Goal: Task Accomplishment & Management: Manage account settings

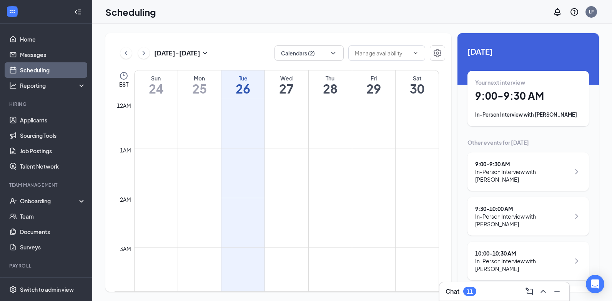
scroll to position [378, 0]
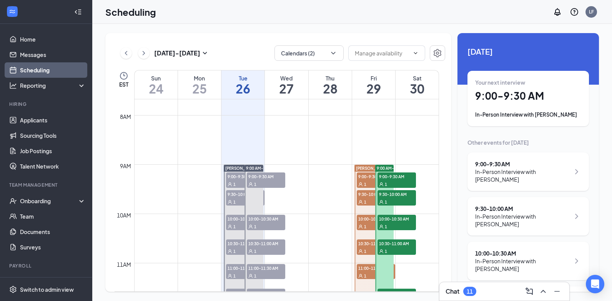
click at [376, 80] on div "Fri" at bounding box center [373, 78] width 43 height 8
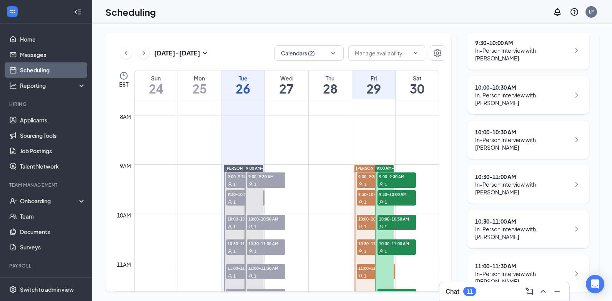
scroll to position [192, 0]
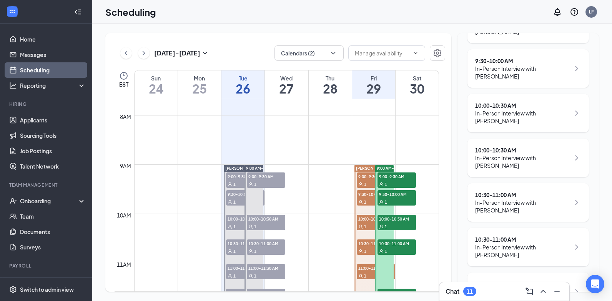
click at [517, 120] on div "In-Person Interview with [PERSON_NAME]" at bounding box center [522, 116] width 95 height 15
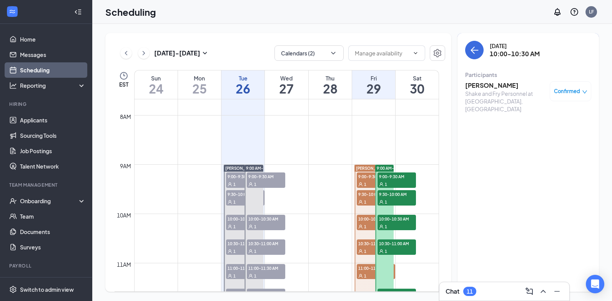
click at [371, 179] on span "9:00-9:30 AM" at bounding box center [376, 176] width 38 height 8
click at [397, 179] on span "9:00-9:30 AM" at bounding box center [397, 176] width 38 height 8
click at [361, 194] on span "9:30-10:00 AM" at bounding box center [376, 194] width 38 height 8
click at [366, 177] on span "9:00-9:30 AM" at bounding box center [376, 176] width 38 height 8
click at [366, 194] on span "9:30-10:00 AM" at bounding box center [376, 194] width 38 height 8
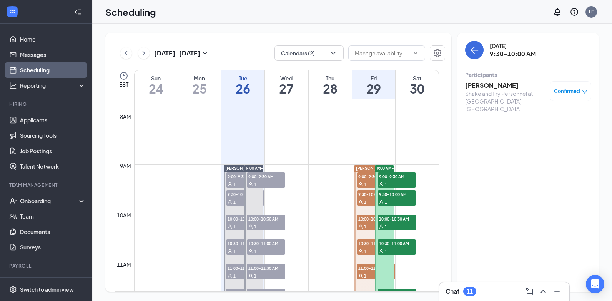
click at [390, 198] on div "1" at bounding box center [397, 202] width 38 height 8
click at [367, 196] on span "9:30-10:00 AM" at bounding box center [376, 194] width 38 height 8
click at [367, 180] on div "1" at bounding box center [376, 184] width 38 height 8
click at [364, 195] on span "9:30-10:00 AM" at bounding box center [376, 194] width 38 height 8
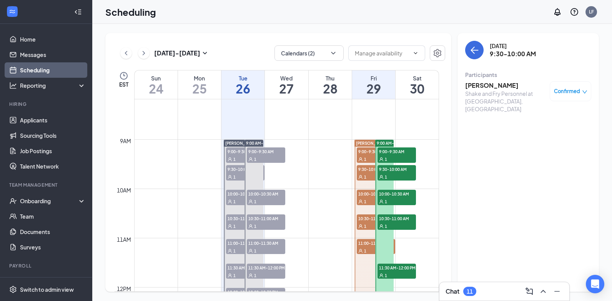
scroll to position [416, 0]
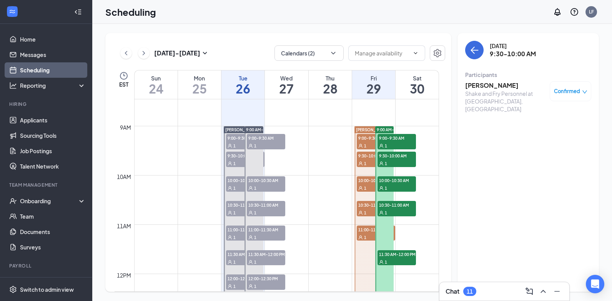
click at [366, 182] on span "10:00-10:30 AM" at bounding box center [376, 180] width 38 height 8
click at [392, 184] on div "1" at bounding box center [397, 188] width 38 height 8
click at [368, 208] on div "1" at bounding box center [376, 212] width 38 height 8
click at [390, 206] on span "10:30-11:00 AM" at bounding box center [397, 205] width 38 height 8
click at [365, 226] on span "11:00-11:30 AM" at bounding box center [376, 229] width 38 height 8
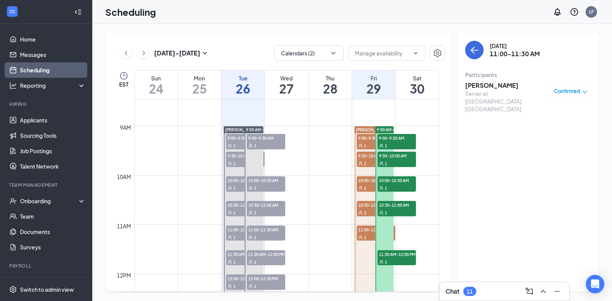
scroll to position [455, 0]
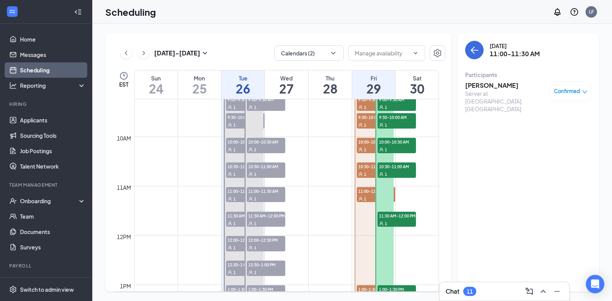
click at [391, 216] on span "11:30 AM-12:00 PM" at bounding box center [397, 215] width 38 height 8
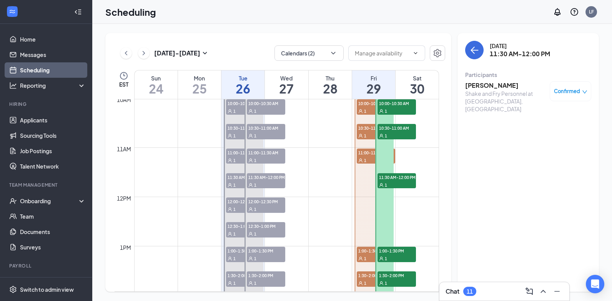
scroll to position [532, 0]
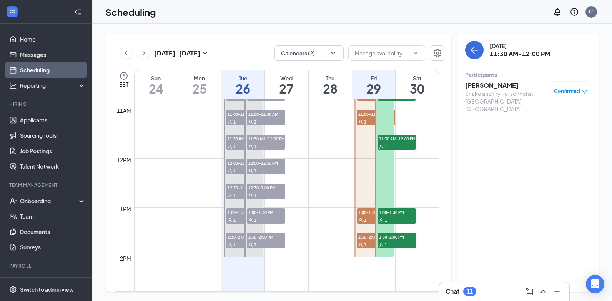
click at [366, 215] on span "1:00-1:30 PM" at bounding box center [376, 212] width 38 height 8
click at [388, 211] on span "1:00-1:30 PM" at bounding box center [397, 212] width 38 height 8
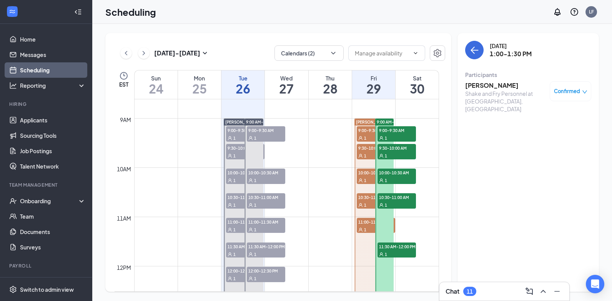
scroll to position [416, 0]
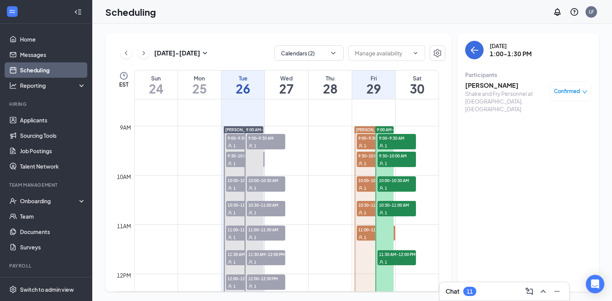
click at [363, 160] on div "1" at bounding box center [376, 163] width 38 height 8
click at [381, 158] on span "9:30-10:00 AM" at bounding box center [397, 156] width 38 height 8
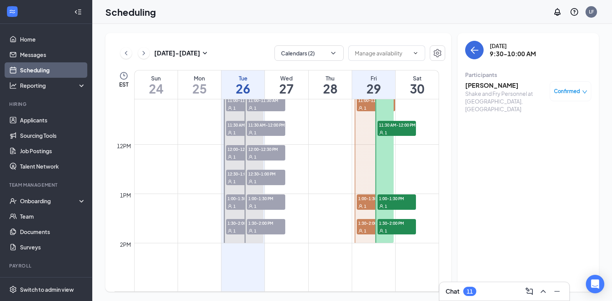
scroll to position [570, 0]
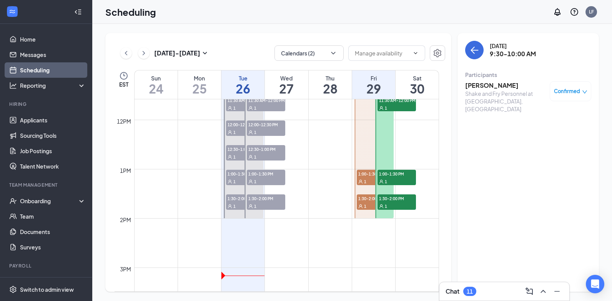
click at [362, 201] on span "1:30-2:00 PM" at bounding box center [376, 198] width 38 height 8
click at [386, 203] on div "1" at bounding box center [397, 206] width 38 height 8
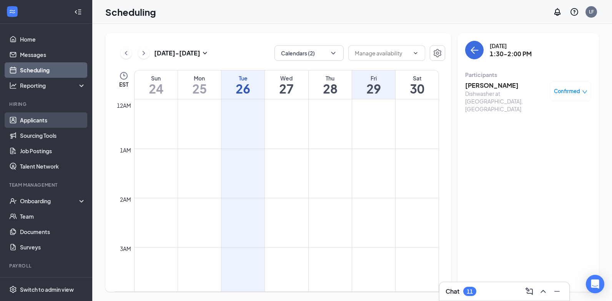
click at [46, 121] on link "Applicants" at bounding box center [53, 119] width 66 height 15
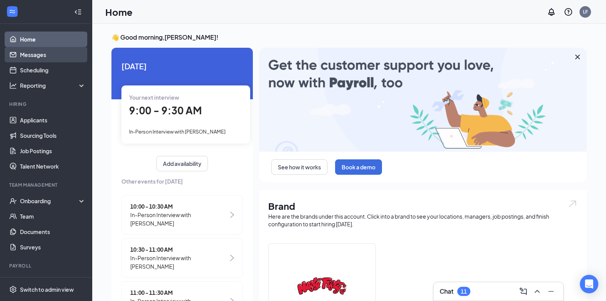
click at [45, 57] on link "Messages" at bounding box center [53, 54] width 66 height 15
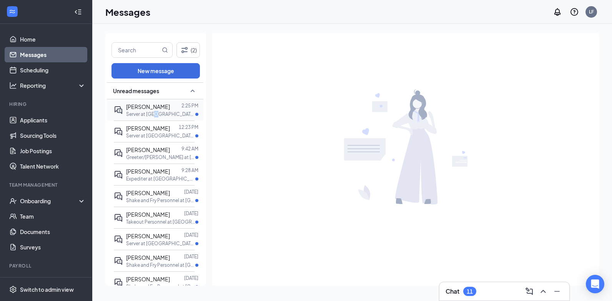
click at [153, 117] on p "Server at [GEOGRAPHIC_DATA], [GEOGRAPHIC_DATA]" at bounding box center [160, 114] width 69 height 7
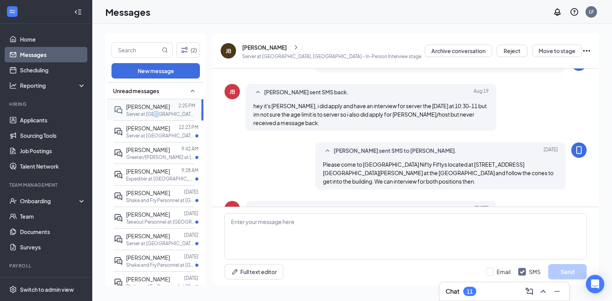
scroll to position [281, 0]
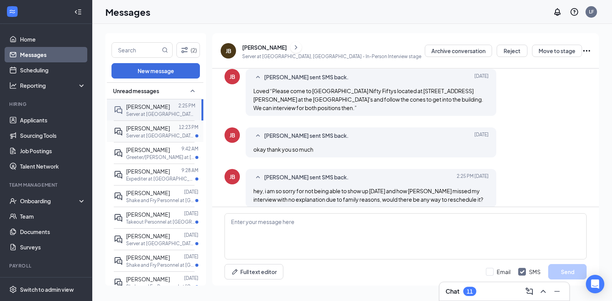
drag, startPoint x: 153, startPoint y: 117, endPoint x: 153, endPoint y: 135, distance: 18.1
click at [153, 135] on p "Server at [GEOGRAPHIC_DATA], [GEOGRAPHIC_DATA]" at bounding box center [160, 135] width 69 height 7
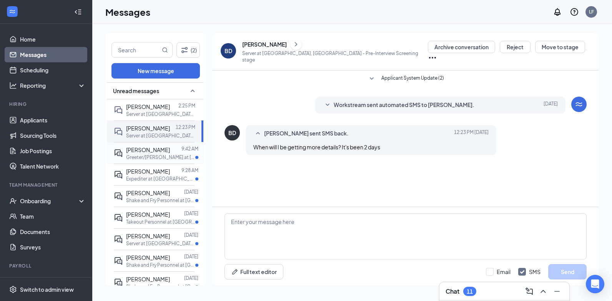
click at [155, 161] on div "[PERSON_NAME] 9:42 AM Greeter/[PERSON_NAME] at [PERSON_NAME][GEOGRAPHIC_DATA], …" at bounding box center [154, 153] width 81 height 22
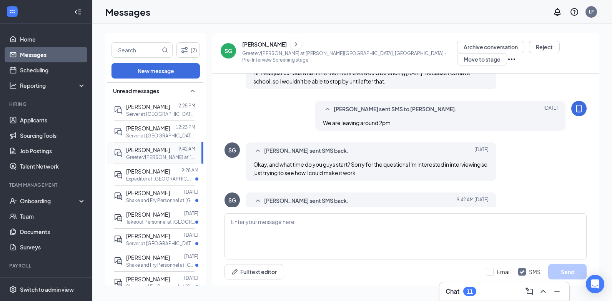
scroll to position [237, 0]
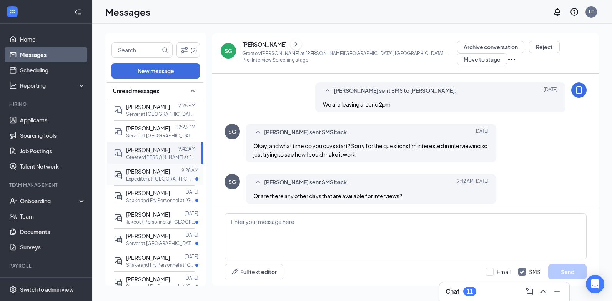
click at [158, 179] on p "Expediter at [GEOGRAPHIC_DATA], [GEOGRAPHIC_DATA]" at bounding box center [160, 178] width 69 height 7
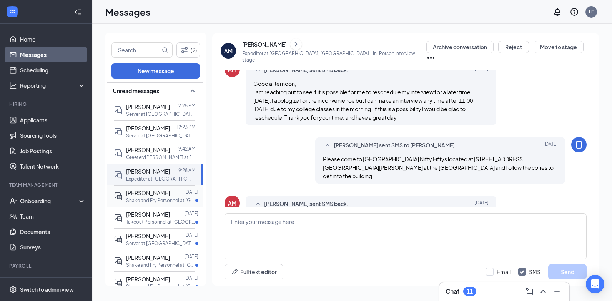
scroll to position [240, 0]
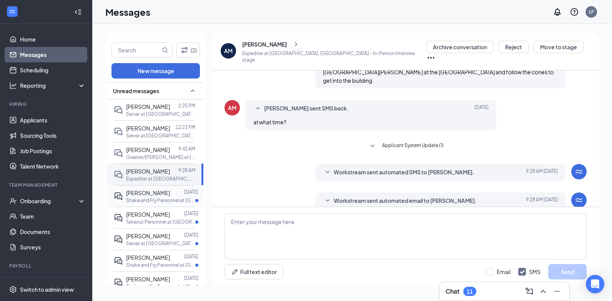
click at [161, 202] on p "Shake and Fry Personnel at [GEOGRAPHIC_DATA], [GEOGRAPHIC_DATA]" at bounding box center [160, 200] width 69 height 7
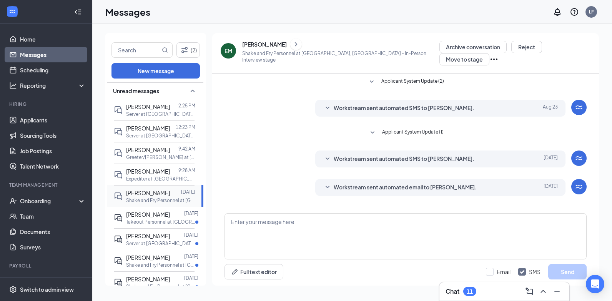
scroll to position [50, 0]
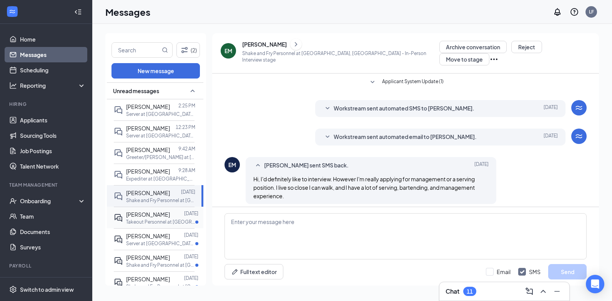
click at [165, 223] on p "Takeout Personnel at [GEOGRAPHIC_DATA], [GEOGRAPHIC_DATA]" at bounding box center [160, 221] width 69 height 7
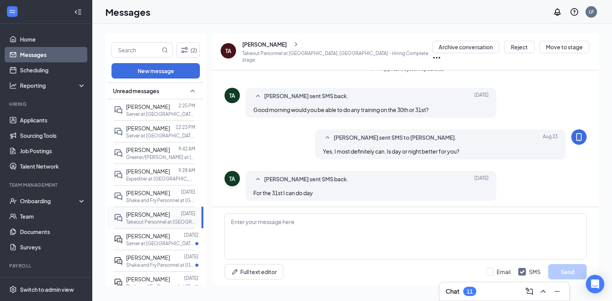
scroll to position [38, 0]
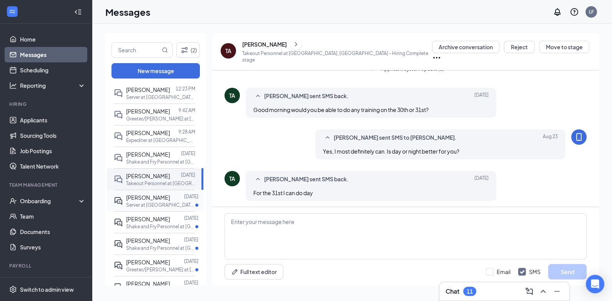
click at [166, 203] on p "Server at [GEOGRAPHIC_DATA], [GEOGRAPHIC_DATA]" at bounding box center [160, 204] width 69 height 7
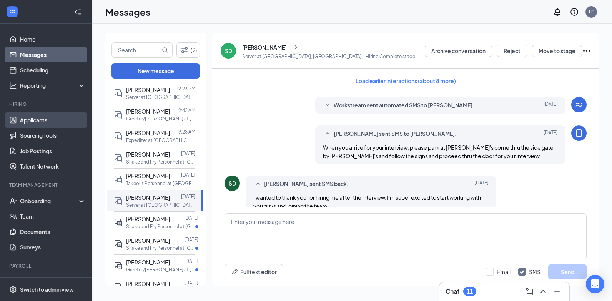
click at [32, 120] on link "Applicants" at bounding box center [53, 119] width 66 height 15
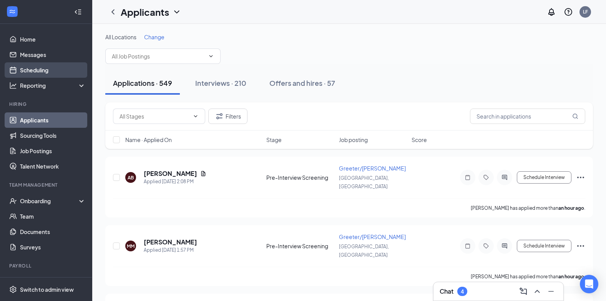
click at [35, 72] on link "Scheduling" at bounding box center [53, 69] width 66 height 15
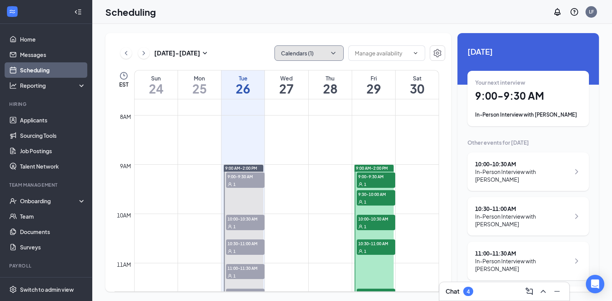
click at [333, 52] on icon "ChevronDown" at bounding box center [334, 53] width 8 height 8
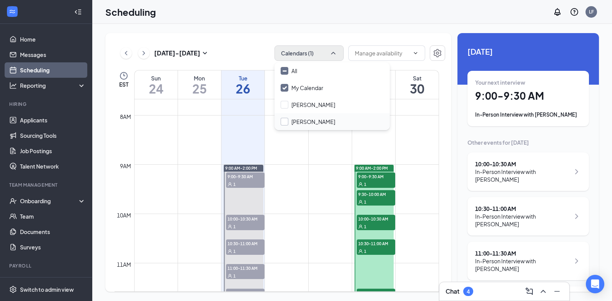
click at [286, 120] on input "[PERSON_NAME]" at bounding box center [308, 122] width 55 height 8
checkbox input "true"
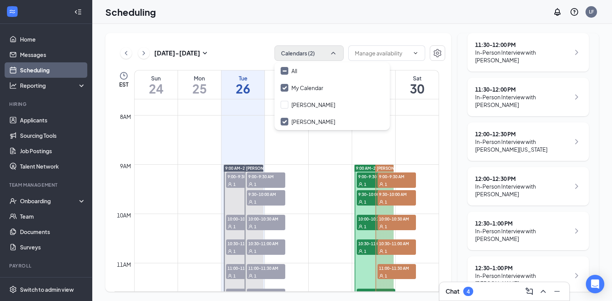
scroll to position [447, 0]
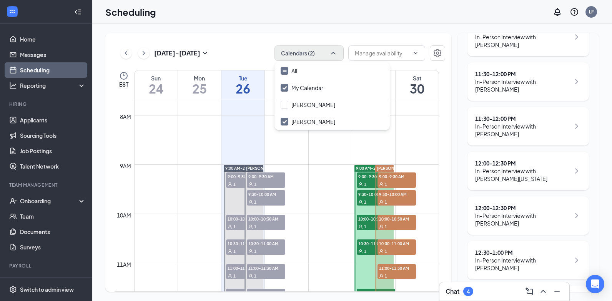
click at [405, 137] on td at bounding box center [286, 133] width 305 height 12
click at [372, 87] on h1 "29" at bounding box center [373, 88] width 43 height 13
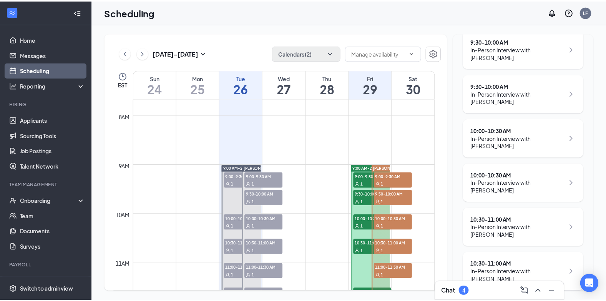
scroll to position [154, 0]
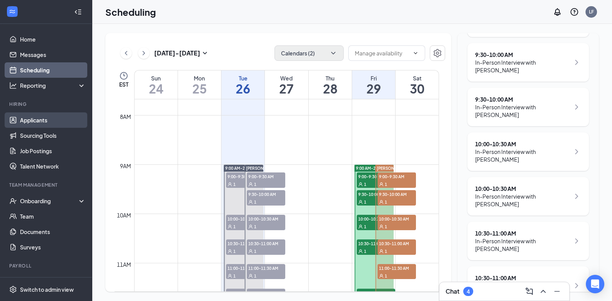
click at [32, 123] on link "Applicants" at bounding box center [53, 119] width 66 height 15
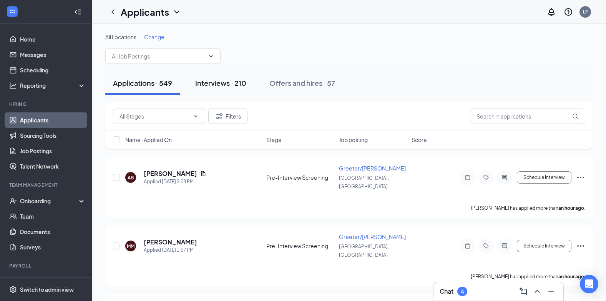
click at [208, 84] on div "Interviews · 210" at bounding box center [220, 83] width 51 height 10
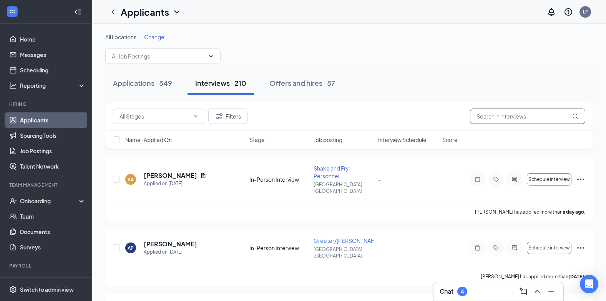
click at [494, 120] on input "text" at bounding box center [527, 115] width 115 height 15
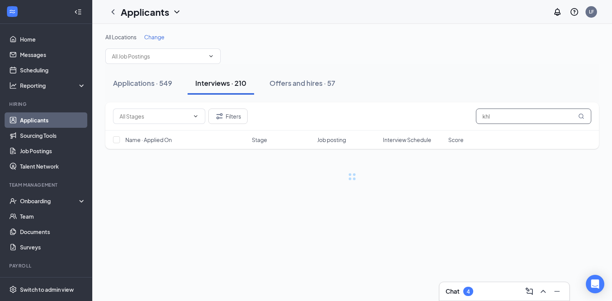
type input "khl"
click at [581, 115] on icon "MagnifyingGlass" at bounding box center [581, 116] width 6 height 6
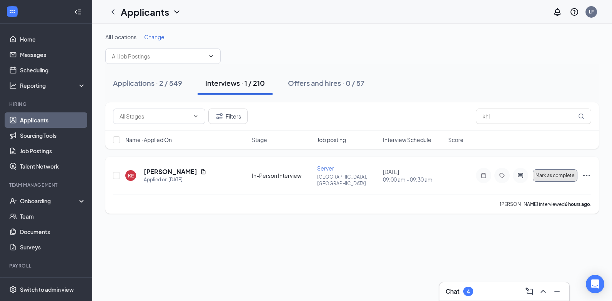
click at [553, 175] on button "Mark as complete" at bounding box center [555, 175] width 45 height 12
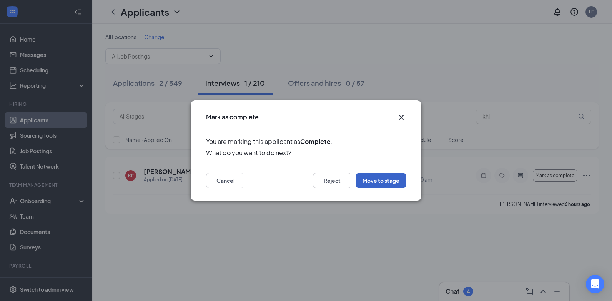
click at [381, 181] on button "Move to stage" at bounding box center [381, 180] width 50 height 15
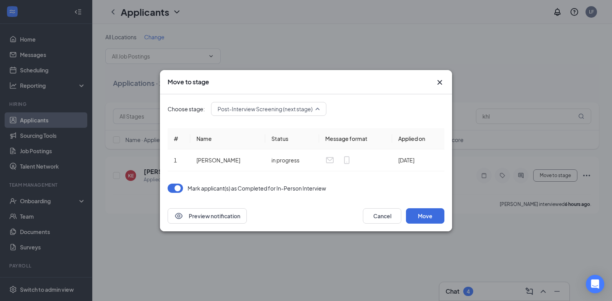
click at [313, 107] on span "Post-Interview Screening (next stage)" at bounding box center [265, 109] width 95 height 12
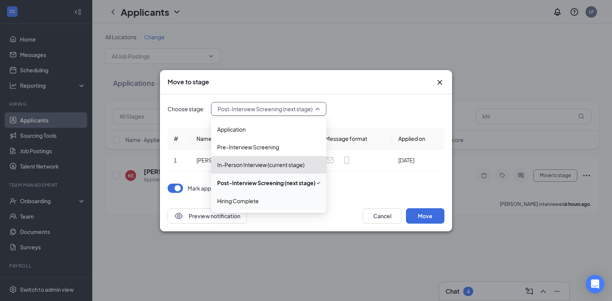
click at [239, 200] on span "Hiring Complete" at bounding box center [238, 200] width 42 height 8
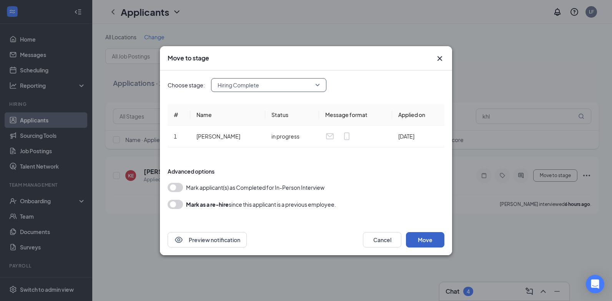
click at [424, 239] on button "Move" at bounding box center [425, 239] width 38 height 15
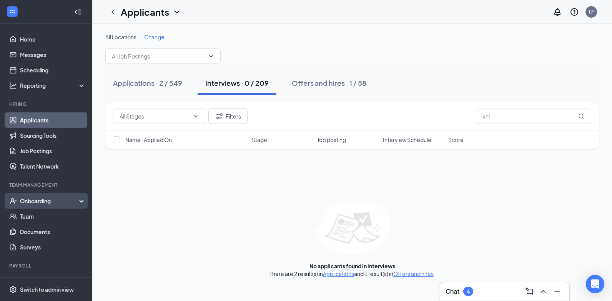
click at [42, 203] on div "Onboarding" at bounding box center [49, 201] width 59 height 8
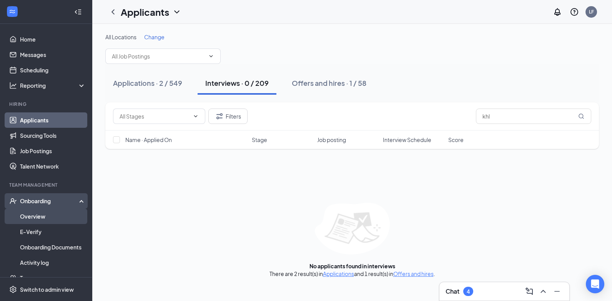
click at [37, 218] on link "Overview" at bounding box center [53, 215] width 66 height 15
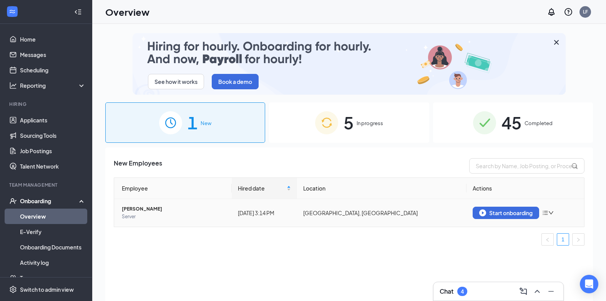
click at [139, 210] on span "[PERSON_NAME]" at bounding box center [174, 209] width 104 height 8
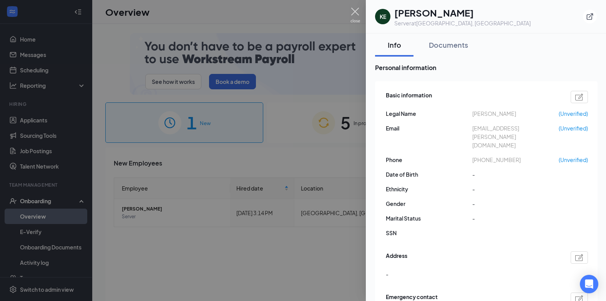
click at [356, 12] on img at bounding box center [356, 15] width 10 height 15
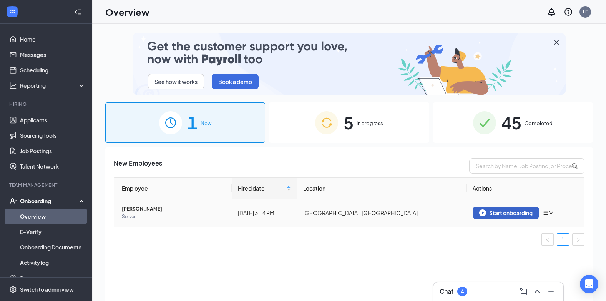
click at [503, 215] on div "Start onboarding" at bounding box center [506, 212] width 53 height 7
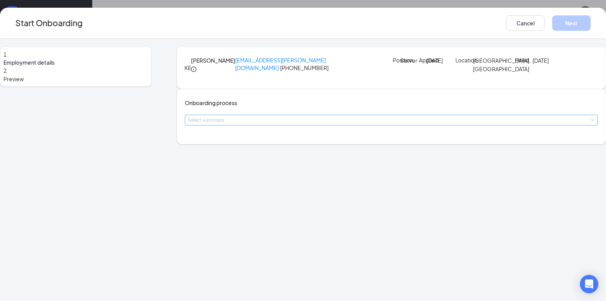
click at [254, 124] on div "Select a process" at bounding box center [390, 120] width 404 height 8
click at [242, 175] on span "Fairless Hills onboarding" at bounding box center [228, 171] width 60 height 7
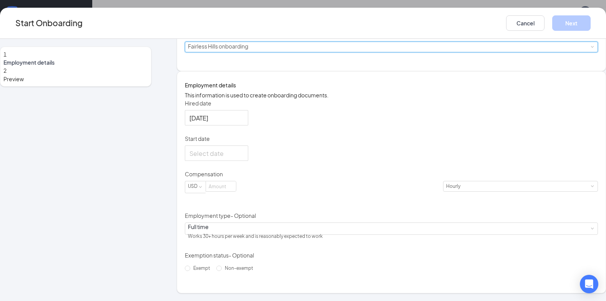
scroll to position [77, 0]
click at [244, 158] on div at bounding box center [217, 153] width 54 height 10
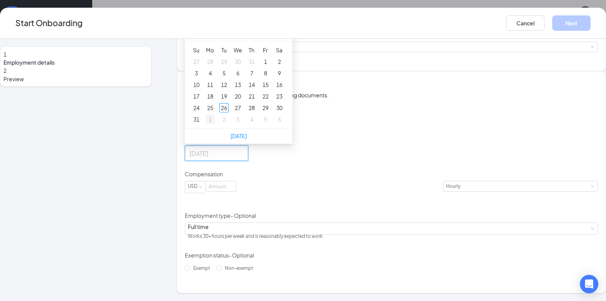
type input "[DATE]"
click at [215, 124] on div "1" at bounding box center [210, 119] width 9 height 9
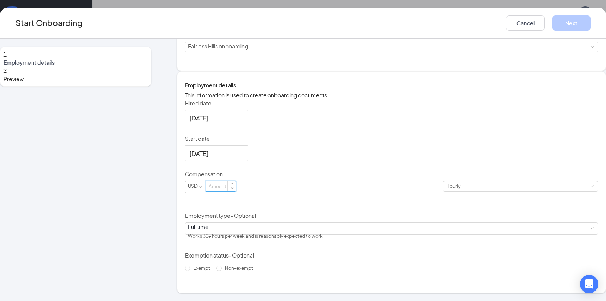
click at [225, 191] on input at bounding box center [221, 186] width 30 height 10
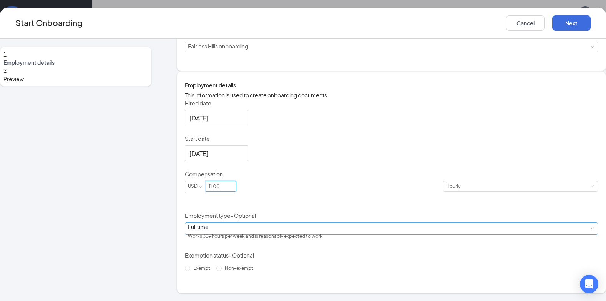
scroll to position [35, 0]
type input "11"
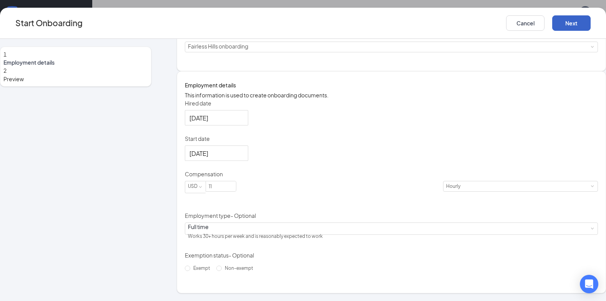
click at [562, 26] on button "Next" at bounding box center [572, 22] width 38 height 15
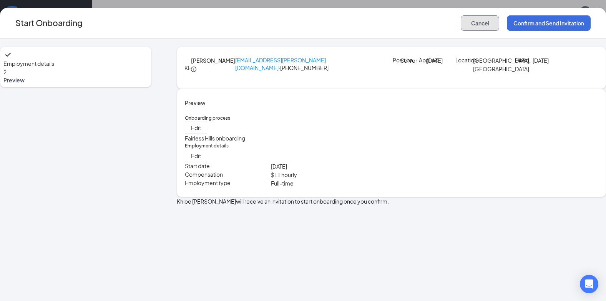
click at [475, 24] on button "Cancel" at bounding box center [480, 22] width 38 height 15
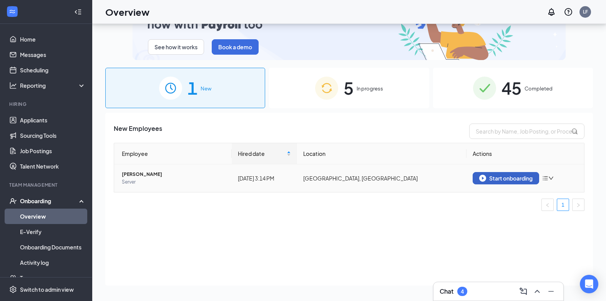
click at [498, 180] on div "Start onboarding" at bounding box center [506, 178] width 53 height 7
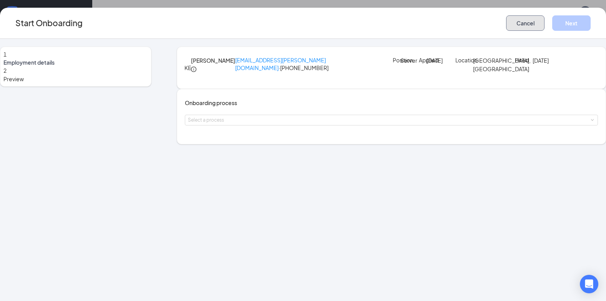
drag, startPoint x: 516, startPoint y: 25, endPoint x: 508, endPoint y: 26, distance: 8.2
click at [515, 25] on button "Cancel" at bounding box center [525, 22] width 38 height 15
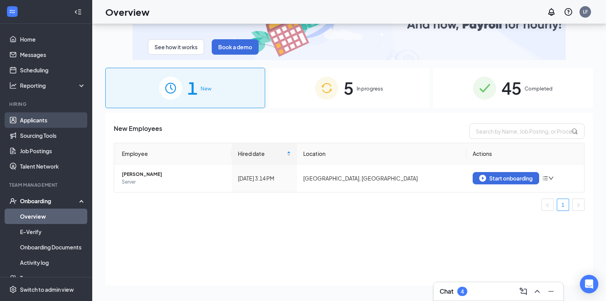
click at [36, 117] on link "Applicants" at bounding box center [53, 119] width 66 height 15
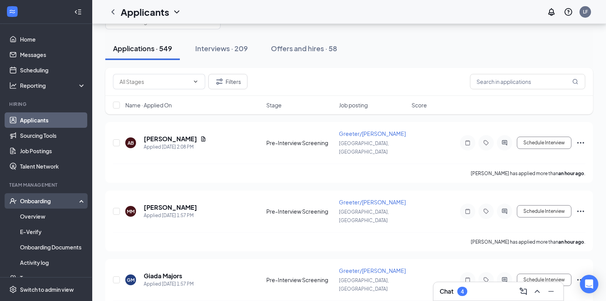
click at [43, 202] on div "Onboarding" at bounding box center [49, 201] width 59 height 8
click at [36, 218] on link "Overview" at bounding box center [53, 215] width 66 height 15
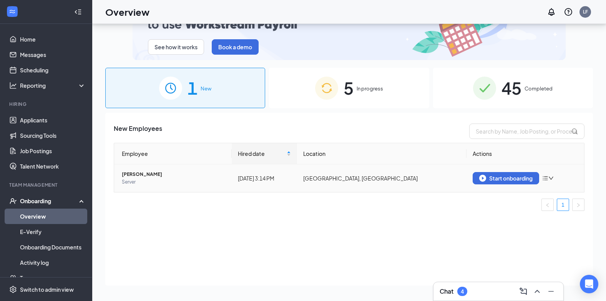
click at [547, 178] on icon "bars" at bounding box center [545, 178] width 5 height 4
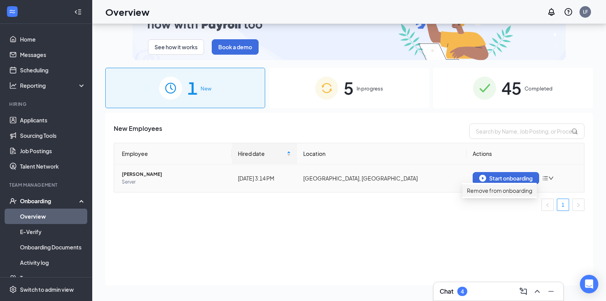
click at [511, 195] on div "Remove from onboarding" at bounding box center [499, 190] width 65 height 8
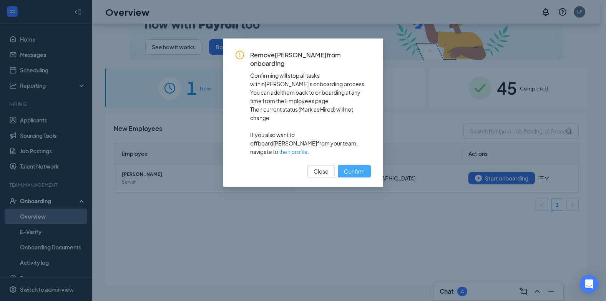
click at [353, 167] on span "Confirm" at bounding box center [354, 171] width 21 height 8
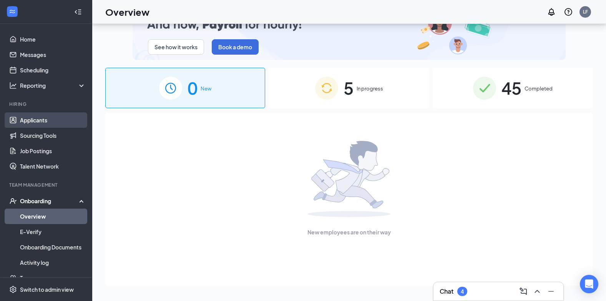
click at [32, 122] on link "Applicants" at bounding box center [53, 119] width 66 height 15
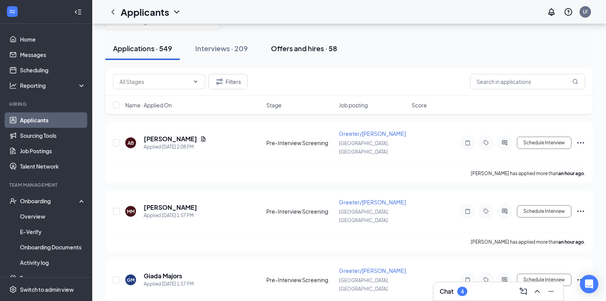
click at [289, 46] on div "Offers and hires · 58" at bounding box center [304, 48] width 66 height 10
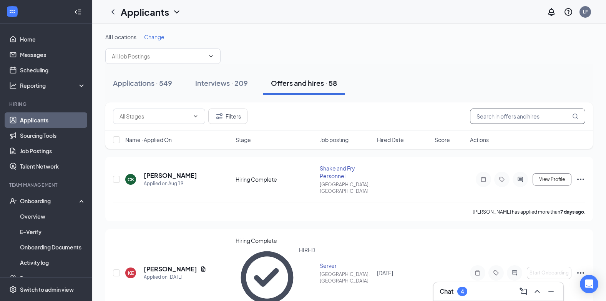
click at [498, 118] on input "text" at bounding box center [527, 115] width 115 height 15
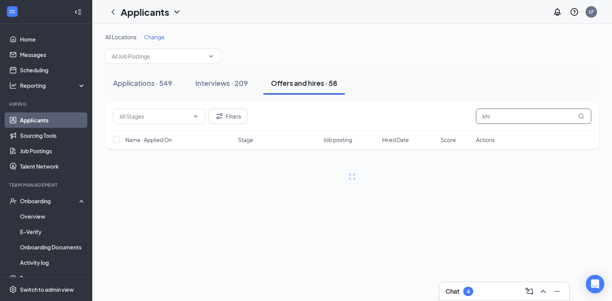
type input "khl"
click at [582, 115] on icon "MagnifyingGlass" at bounding box center [581, 116] width 6 height 6
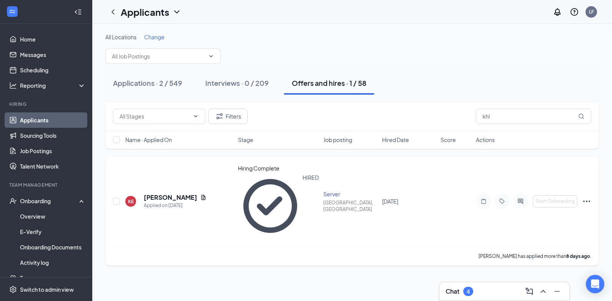
click at [586, 196] on icon "Ellipses" at bounding box center [586, 200] width 9 height 9
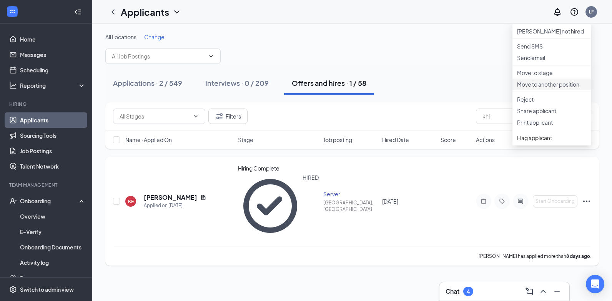
click at [543, 88] on p "Move to another position" at bounding box center [551, 84] width 69 height 8
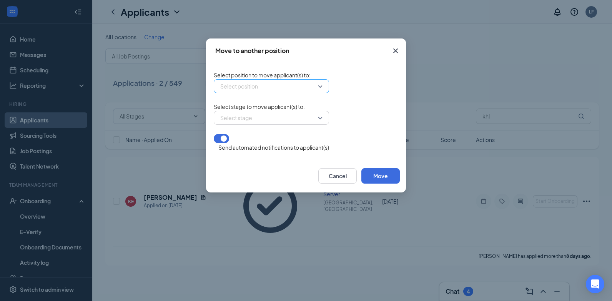
click at [273, 90] on input "search" at bounding box center [268, 86] width 101 height 13
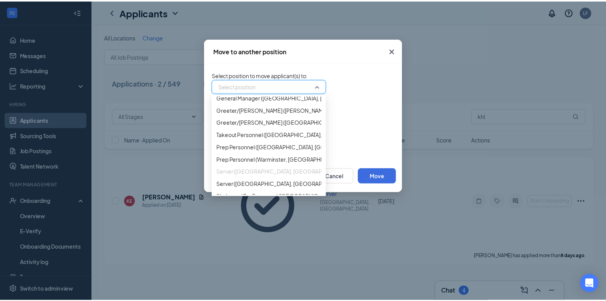
scroll to position [154, 0]
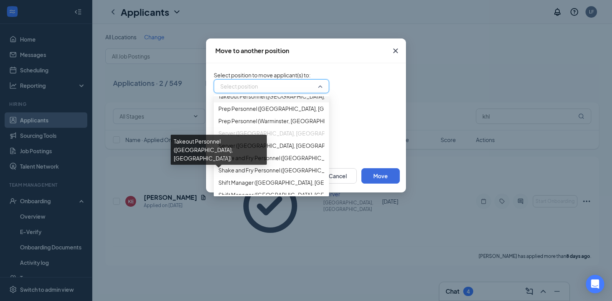
click at [243, 100] on span "Takeout Personnel ([GEOGRAPHIC_DATA], [GEOGRAPHIC_DATA])" at bounding box center [300, 96] width 165 height 8
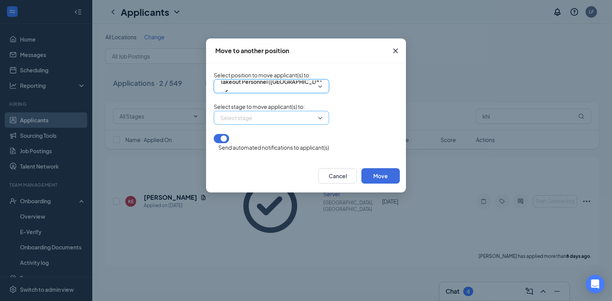
click at [272, 124] on input "search" at bounding box center [268, 117] width 101 height 13
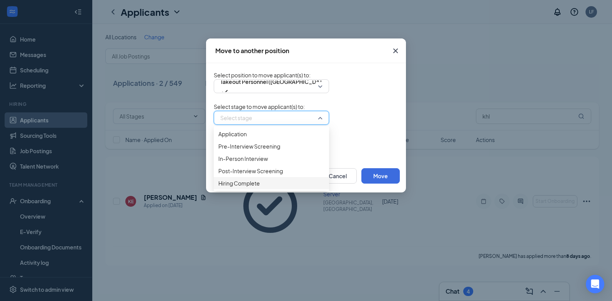
click at [218, 187] on span "Hiring Complete" at bounding box center [239, 183] width 42 height 8
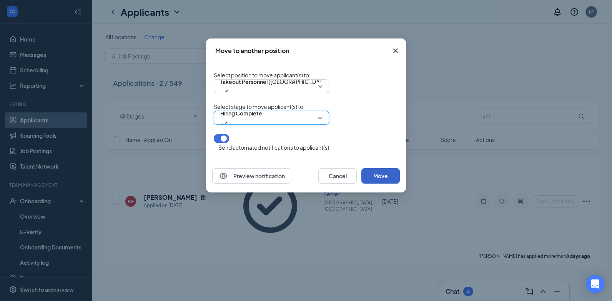
click at [400, 176] on button "Move" at bounding box center [380, 175] width 38 height 15
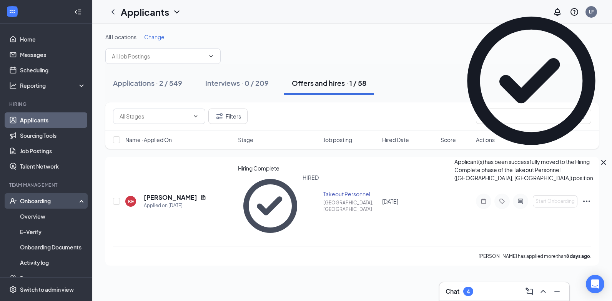
click at [29, 196] on div "Onboarding" at bounding box center [46, 200] width 92 height 15
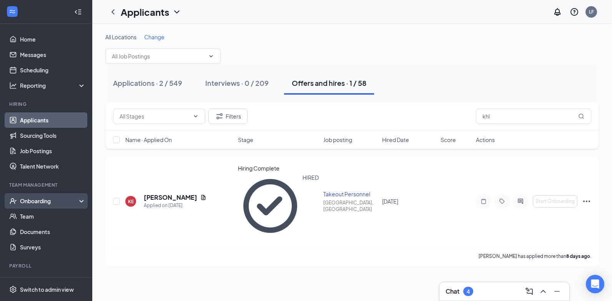
click at [35, 200] on div "Onboarding" at bounding box center [49, 201] width 59 height 8
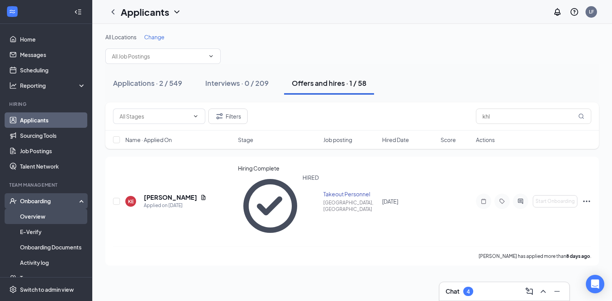
click at [33, 219] on link "Overview" at bounding box center [53, 215] width 66 height 15
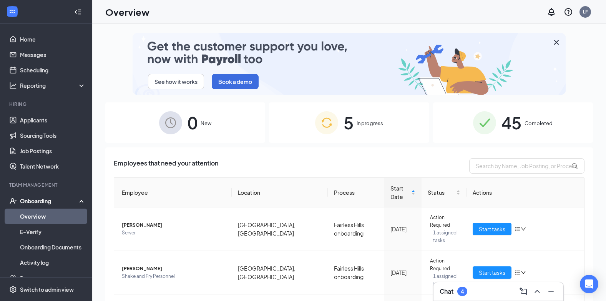
click at [201, 122] on span "New" at bounding box center [206, 123] width 11 height 8
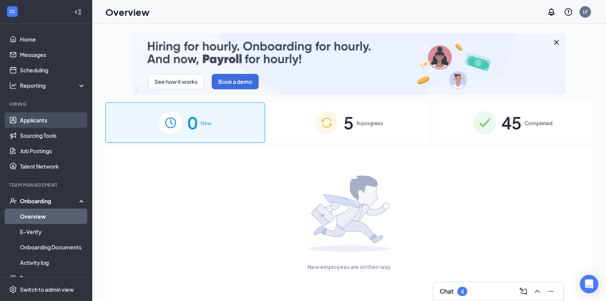
click at [33, 123] on link "Applicants" at bounding box center [53, 119] width 66 height 15
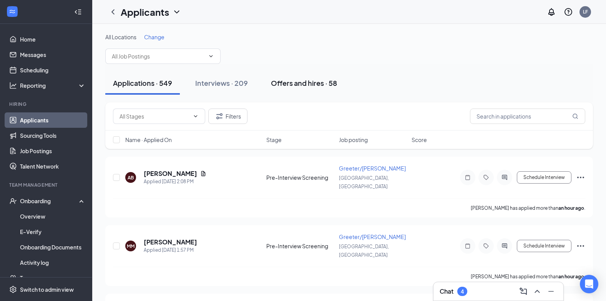
click at [308, 84] on div "Offers and hires · 58" at bounding box center [304, 83] width 66 height 10
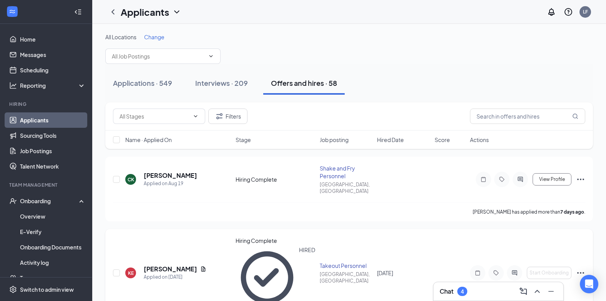
click at [579, 268] on icon "Ellipses" at bounding box center [580, 272] width 9 height 9
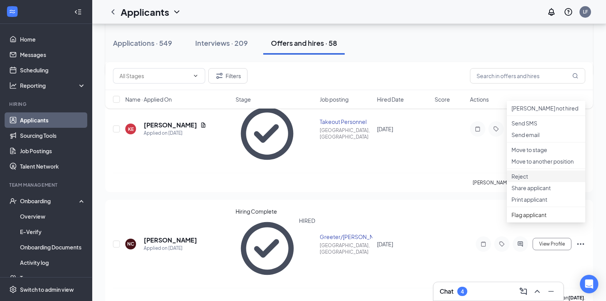
scroll to position [154, 0]
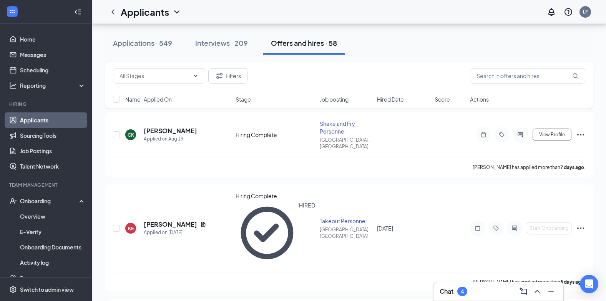
scroll to position [38, 0]
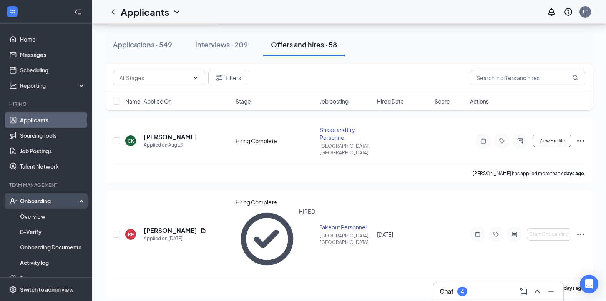
click at [37, 201] on div "Onboarding" at bounding box center [49, 201] width 59 height 8
click at [36, 201] on div "Onboarding" at bounding box center [49, 201] width 59 height 8
click at [33, 216] on link "Overview" at bounding box center [53, 215] width 66 height 15
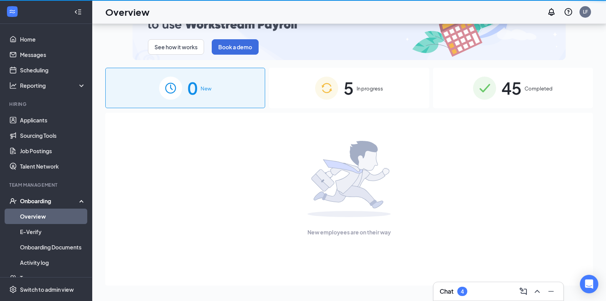
scroll to position [35, 0]
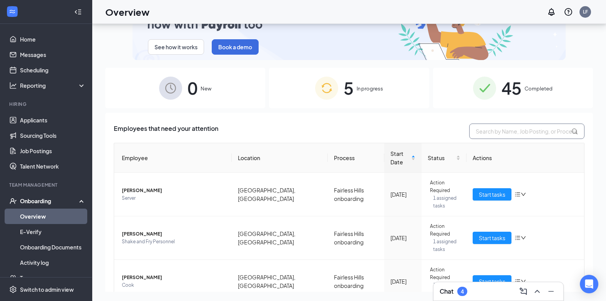
click at [486, 128] on input "text" at bounding box center [527, 130] width 115 height 15
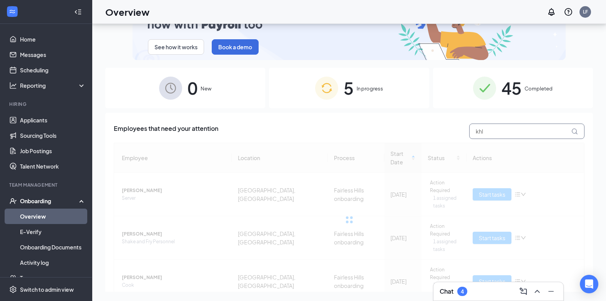
type input "khl"
click at [572, 129] on icon at bounding box center [575, 131] width 7 height 7
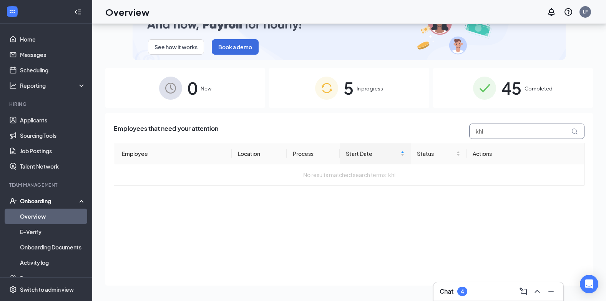
click at [573, 128] on icon at bounding box center [575, 131] width 7 height 7
click at [513, 83] on span "45" at bounding box center [512, 88] width 20 height 27
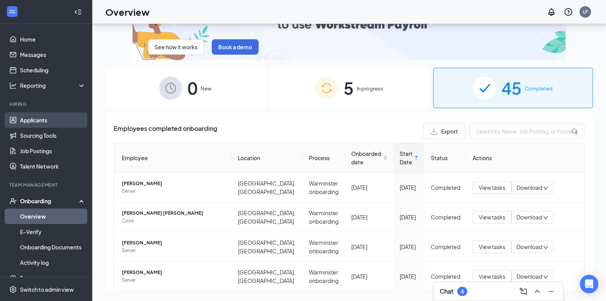
click at [22, 117] on link "Applicants" at bounding box center [53, 119] width 66 height 15
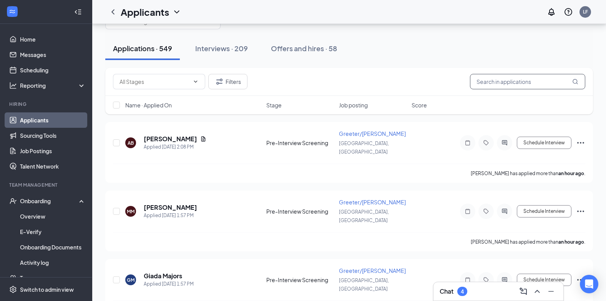
click at [494, 83] on input "text" at bounding box center [527, 81] width 115 height 15
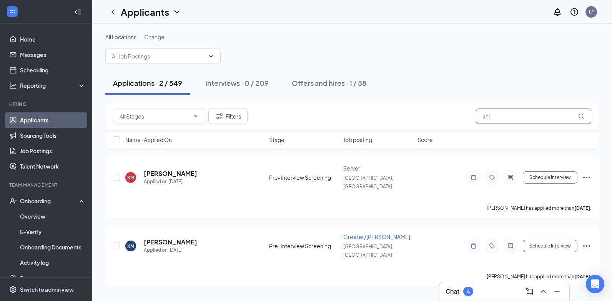
type input "khl"
click at [582, 117] on icon "MagnifyingGlass" at bounding box center [581, 116] width 6 height 6
click at [236, 87] on div "Interviews · 0 / 209" at bounding box center [236, 83] width 63 height 10
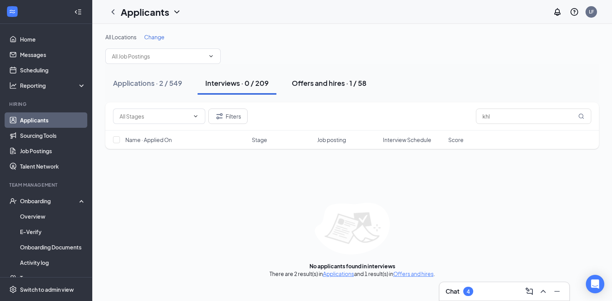
click at [330, 85] on div "Offers and hires · 1 / 58" at bounding box center [329, 83] width 75 height 10
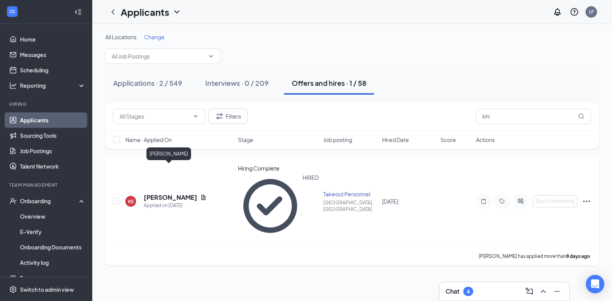
click at [156, 193] on h5 "[PERSON_NAME]" at bounding box center [170, 197] width 53 height 8
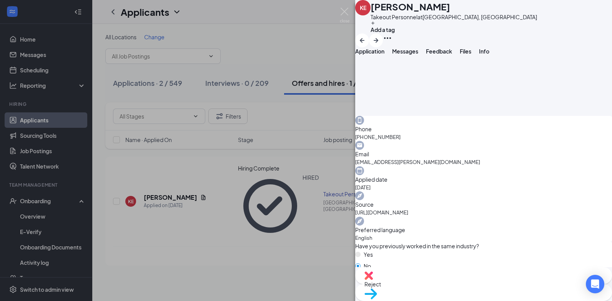
scroll to position [252, 0]
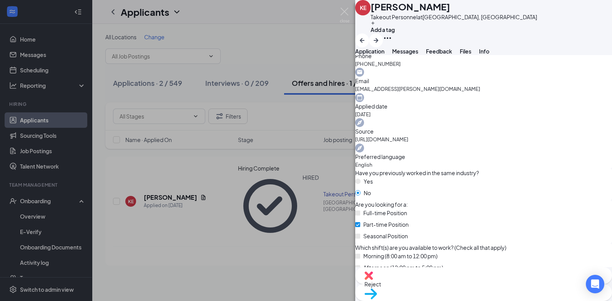
click at [516, 290] on span "Move to stage" at bounding box center [484, 303] width 238 height 8
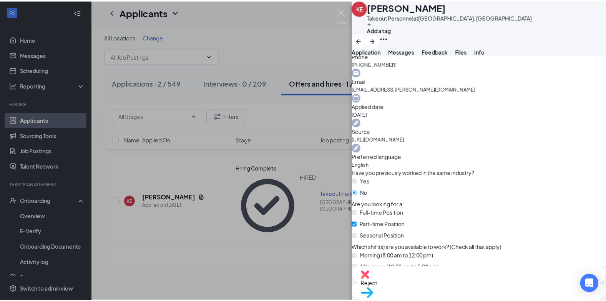
scroll to position [250, 0]
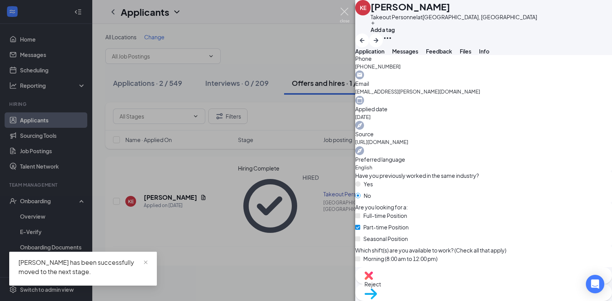
click at [346, 12] on img at bounding box center [345, 15] width 10 height 15
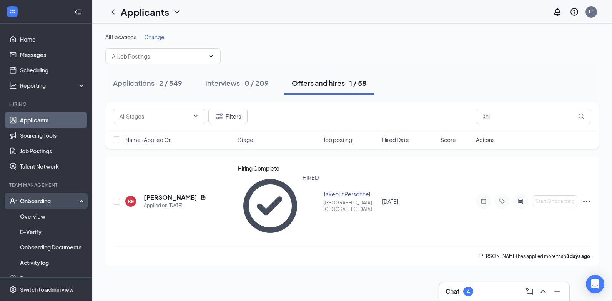
click at [33, 203] on div "Onboarding" at bounding box center [49, 201] width 59 height 8
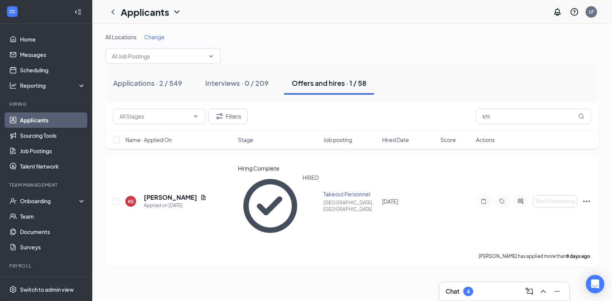
click at [40, 117] on link "Applicants" at bounding box center [53, 119] width 66 height 15
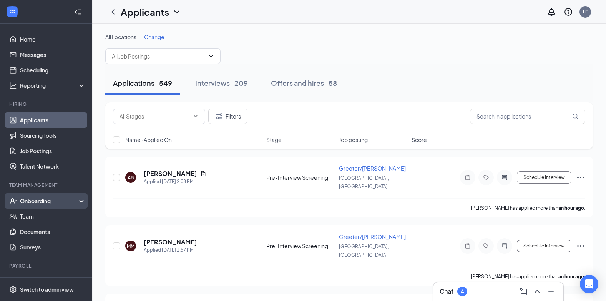
click at [28, 206] on div "Onboarding" at bounding box center [46, 200] width 92 height 15
click at [30, 216] on link "Overview" at bounding box center [53, 215] width 66 height 15
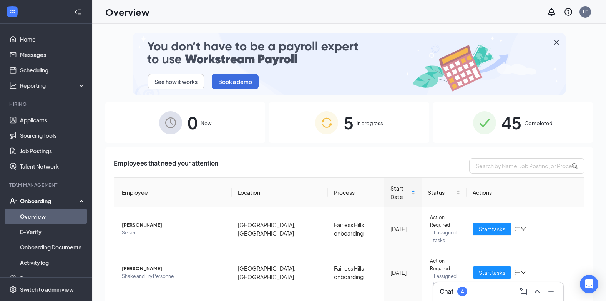
click at [552, 42] on icon "Cross" at bounding box center [556, 42] width 9 height 9
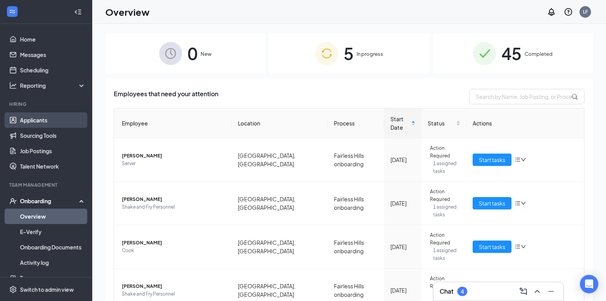
click at [50, 126] on link "Applicants" at bounding box center [53, 119] width 66 height 15
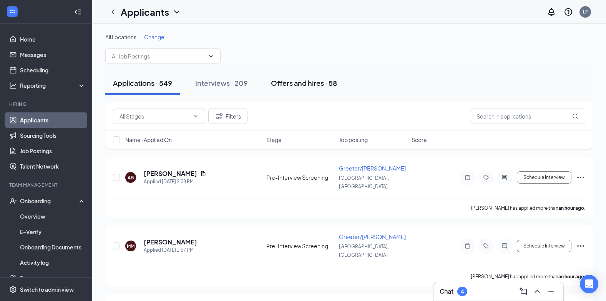
click at [307, 87] on div "Offers and hires · 58" at bounding box center [304, 83] width 66 height 10
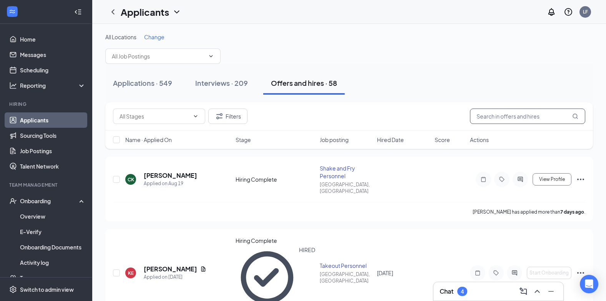
click at [493, 117] on input "text" at bounding box center [527, 115] width 115 height 15
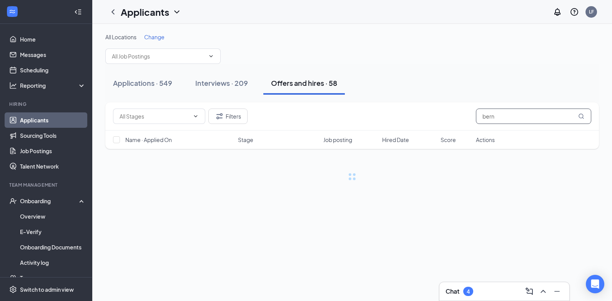
click at [581, 115] on icon "MagnifyingGlass" at bounding box center [581, 116] width 6 height 6
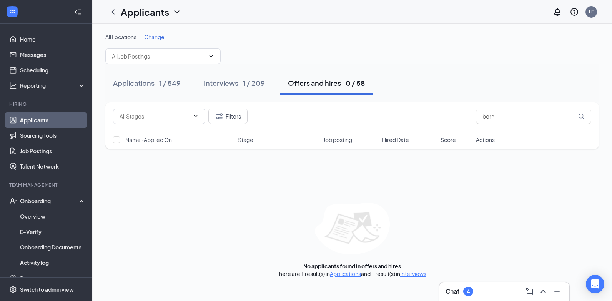
click at [318, 80] on div "Offers and hires · 0 / 58" at bounding box center [326, 83] width 77 height 10
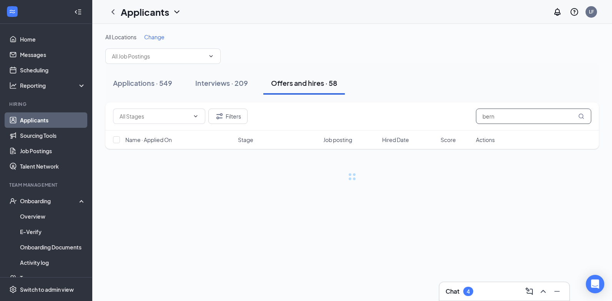
click at [498, 115] on input "bern" at bounding box center [533, 115] width 115 height 15
drag, startPoint x: 499, startPoint y: 118, endPoint x: 460, endPoint y: 119, distance: 39.2
click at [460, 119] on div "Filters bern" at bounding box center [352, 115] width 478 height 15
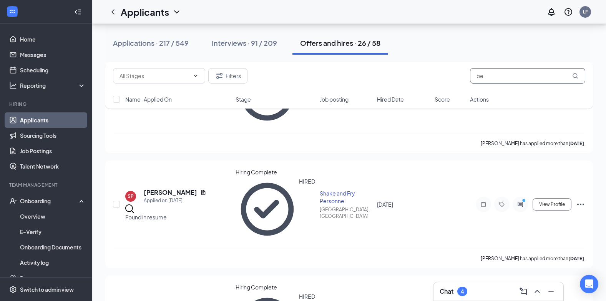
scroll to position [1079, 0]
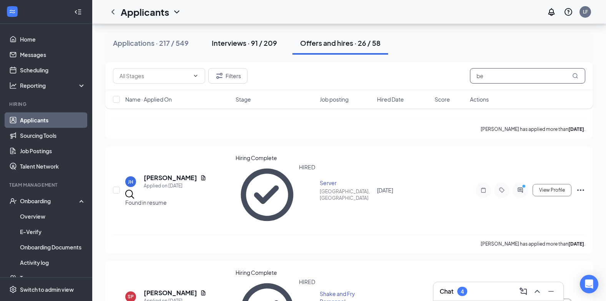
type input "be"
click at [233, 43] on div "Interviews · 91 / 209" at bounding box center [244, 43] width 65 height 10
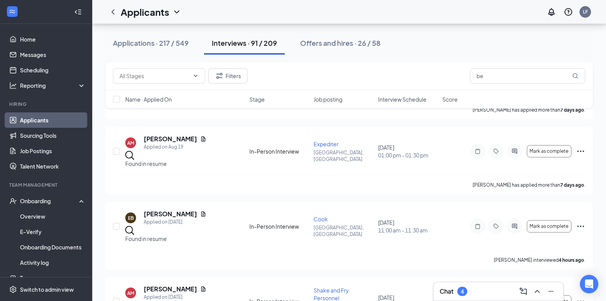
scroll to position [731, 0]
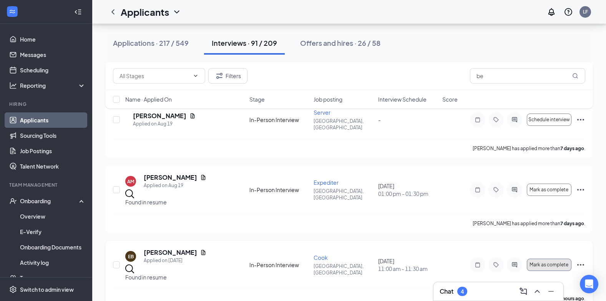
click at [553, 262] on span "Mark as complete" at bounding box center [549, 264] width 39 height 5
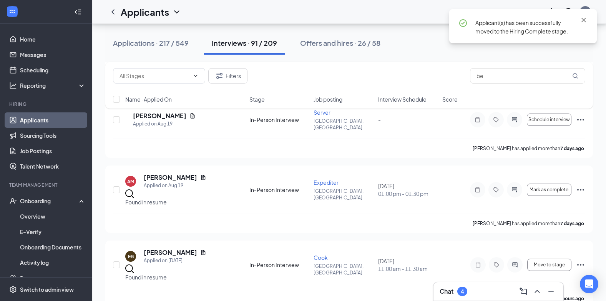
click at [589, 19] on div "Applicant(s) has been successfully moved to the Hiring Complete stage." at bounding box center [524, 26] width 148 height 34
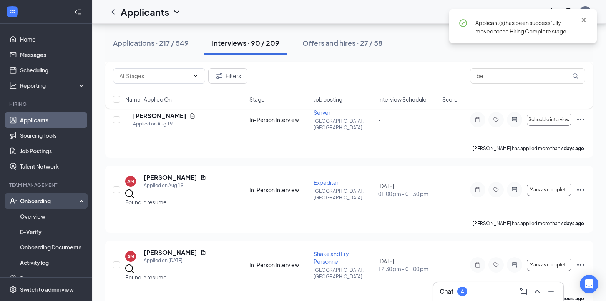
click at [28, 203] on div "Onboarding" at bounding box center [49, 201] width 59 height 8
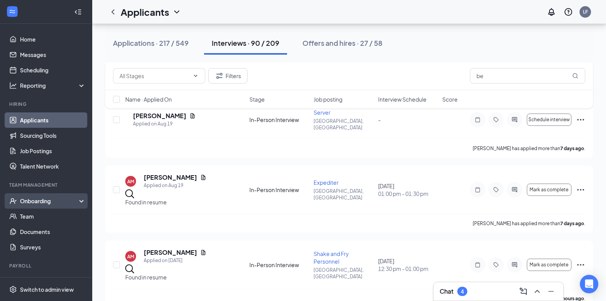
click at [28, 203] on div "Onboarding" at bounding box center [49, 201] width 59 height 8
click at [28, 218] on link "Overview" at bounding box center [53, 215] width 66 height 15
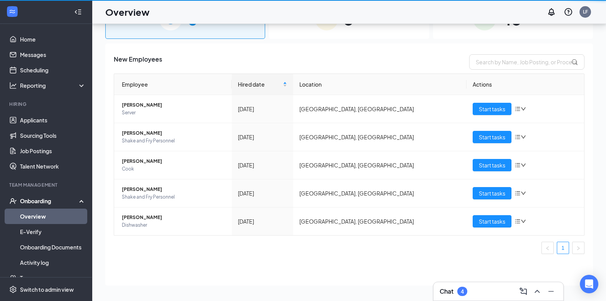
scroll to position [35, 0]
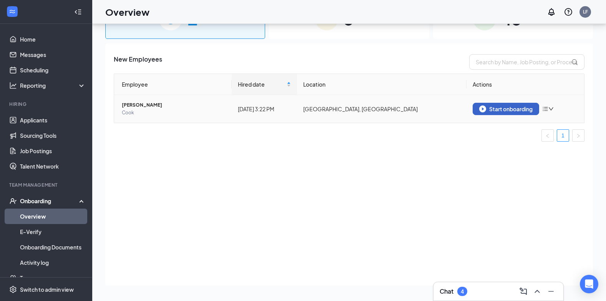
click at [511, 110] on div "Start onboarding" at bounding box center [506, 108] width 53 height 7
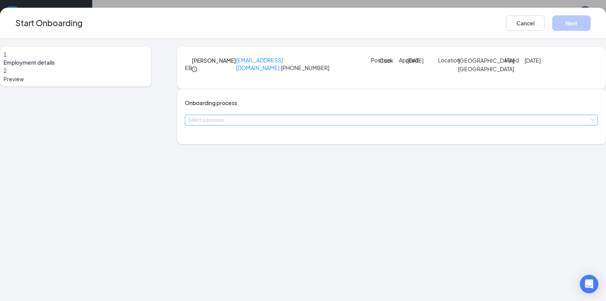
click at [300, 124] on div "Select a process" at bounding box center [390, 120] width 404 height 8
click at [263, 171] on li "Fairless Hills onboarding" at bounding box center [258, 172] width 126 height 14
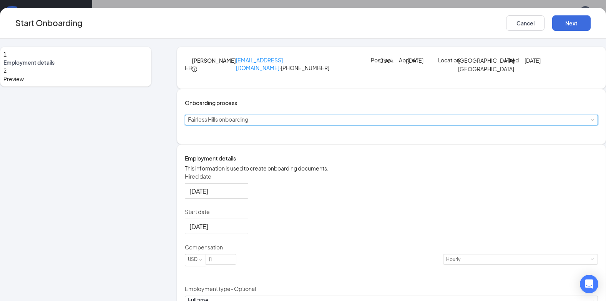
scroll to position [38, 0]
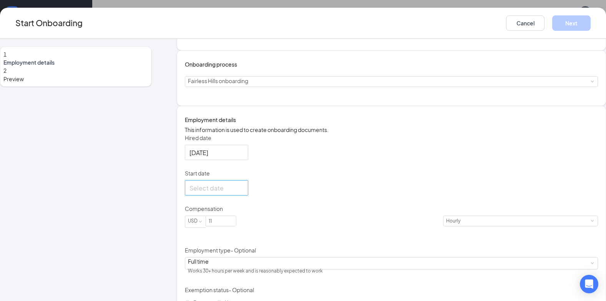
click at [244, 193] on div at bounding box center [217, 188] width 54 height 10
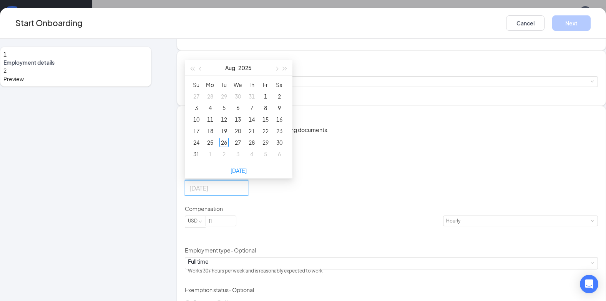
type input "[DATE]"
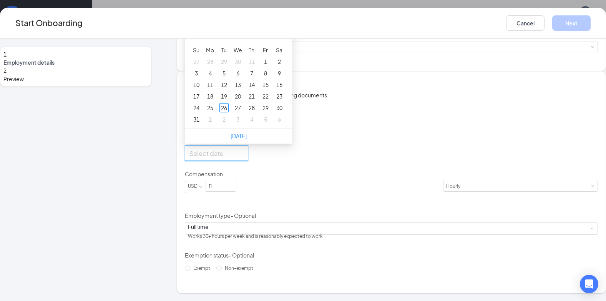
scroll to position [114, 0]
type input "[DATE]"
click at [201, 124] on div "31" at bounding box center [196, 119] width 9 height 9
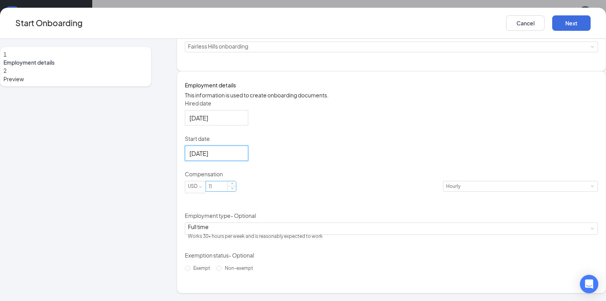
click at [228, 191] on input "11" at bounding box center [221, 186] width 30 height 10
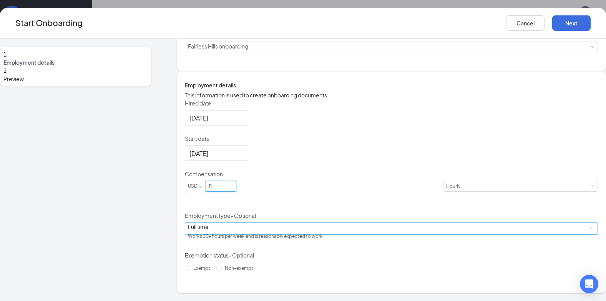
type input "1"
type input "18"
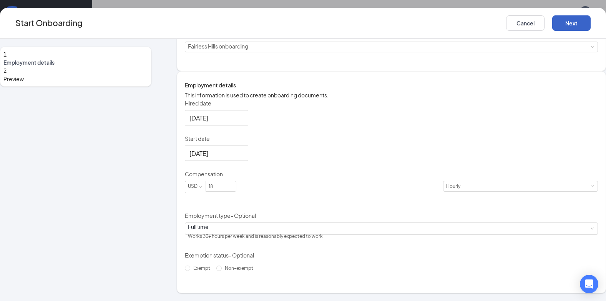
click at [566, 20] on button "Next" at bounding box center [572, 22] width 38 height 15
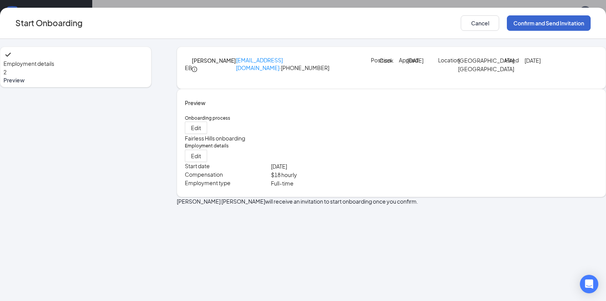
scroll to position [0, 0]
click at [547, 24] on button "Confirm and Send Invitation" at bounding box center [549, 22] width 84 height 15
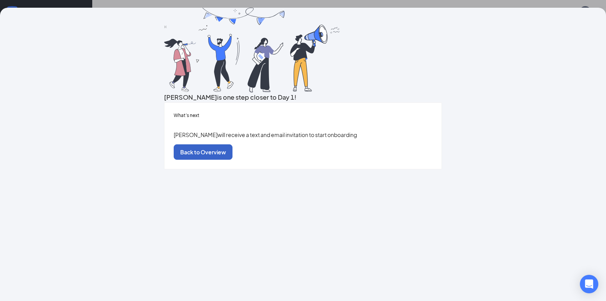
click at [233, 160] on button "Back to Overview" at bounding box center [203, 151] width 59 height 15
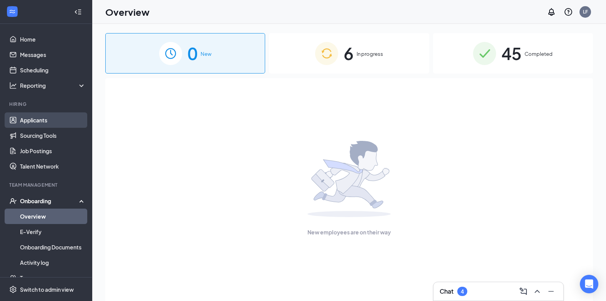
click at [29, 117] on link "Applicants" at bounding box center [53, 119] width 66 height 15
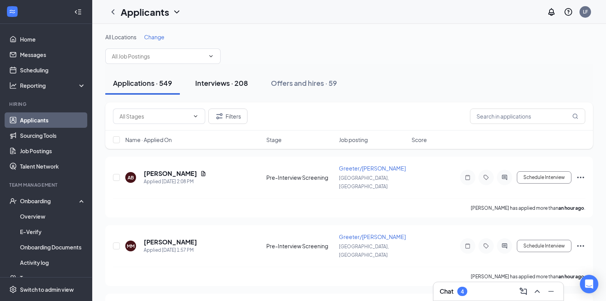
click at [217, 83] on div "Interviews · 208" at bounding box center [221, 83] width 53 height 10
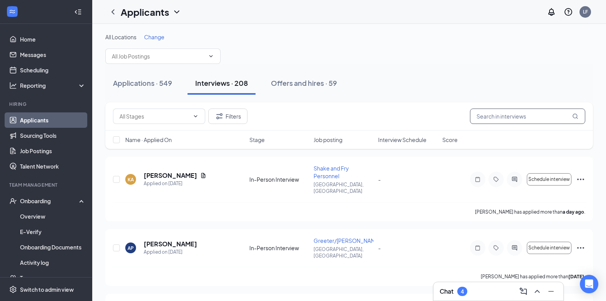
click at [491, 117] on input "text" at bounding box center [527, 115] width 115 height 15
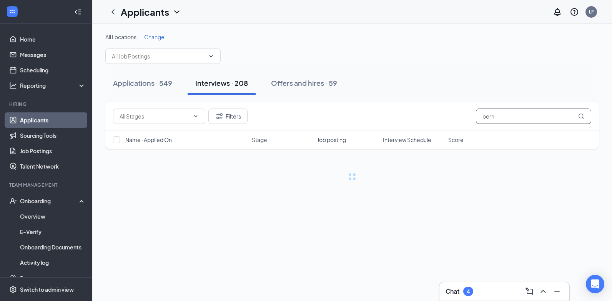
click at [581, 116] on icon "MagnifyingGlass" at bounding box center [581, 116] width 6 height 6
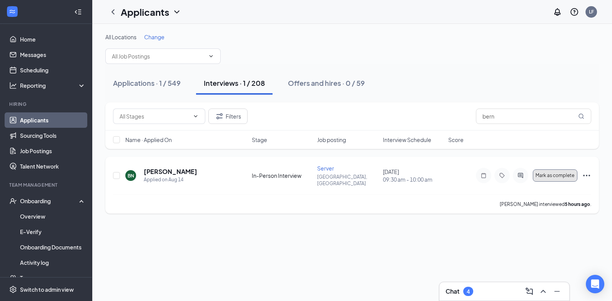
click at [557, 175] on button "Mark as complete" at bounding box center [555, 175] width 45 height 12
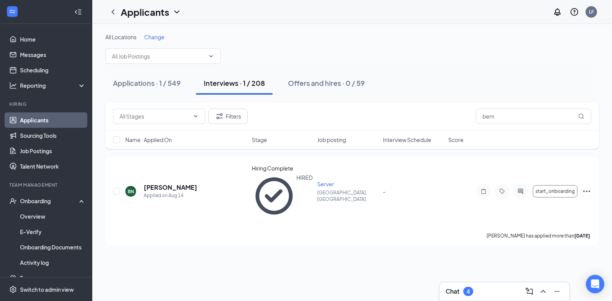
click at [219, 85] on div "Interviews · 1 / 208" at bounding box center [234, 83] width 61 height 10
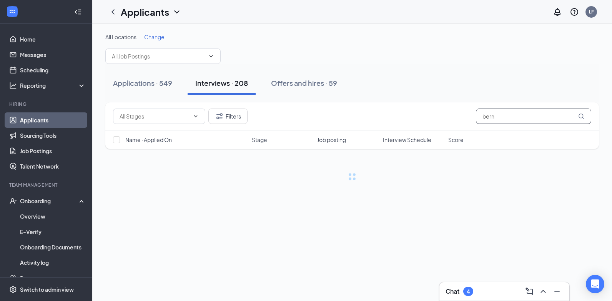
drag, startPoint x: 508, startPoint y: 120, endPoint x: 423, endPoint y: 132, distance: 86.7
click at [423, 132] on div "Filters bern Name · Applied On Stage Job posting Interview Schedule Score" at bounding box center [352, 125] width 494 height 47
click at [583, 116] on icon "MagnifyingGlass" at bounding box center [581, 115] width 5 height 5
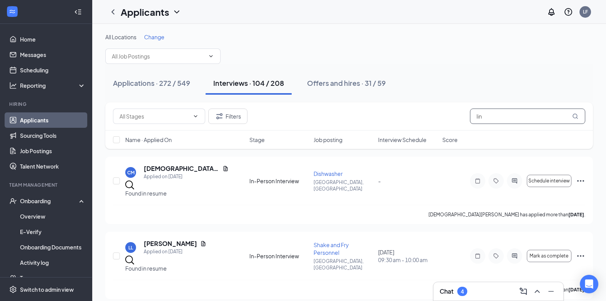
click at [581, 117] on input "lin" at bounding box center [527, 115] width 115 height 15
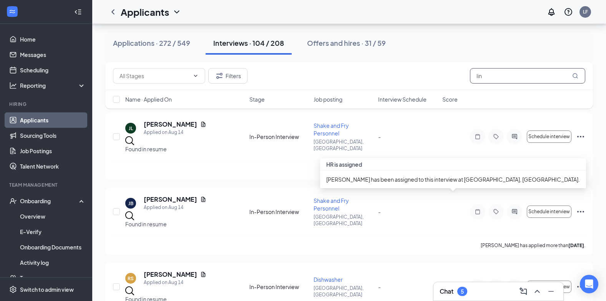
scroll to position [1807, 0]
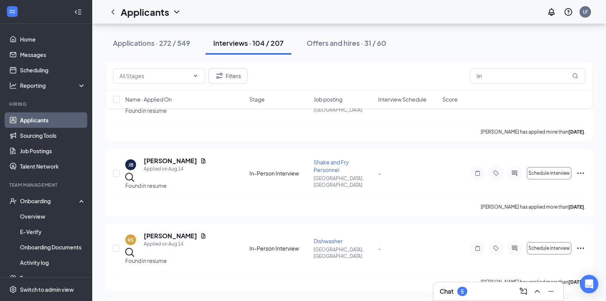
drag, startPoint x: 491, startPoint y: 77, endPoint x: 411, endPoint y: 82, distance: 80.1
click at [411, 82] on div "Filters lin" at bounding box center [349, 75] width 473 height 15
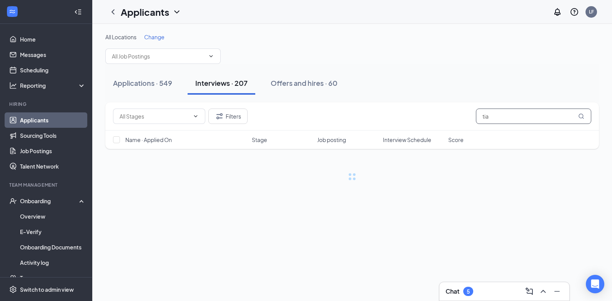
click at [582, 115] on icon "MagnifyingGlass" at bounding box center [581, 116] width 6 height 6
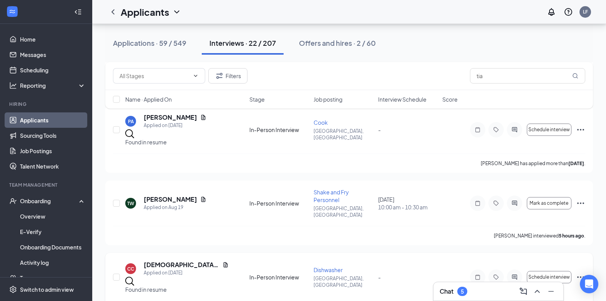
scroll to position [115, 0]
click at [582, 199] on icon "Ellipses" at bounding box center [580, 203] width 9 height 9
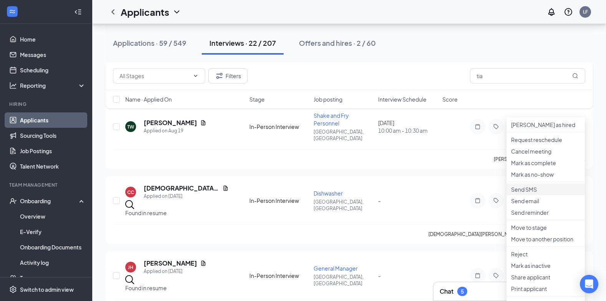
scroll to position [231, 0]
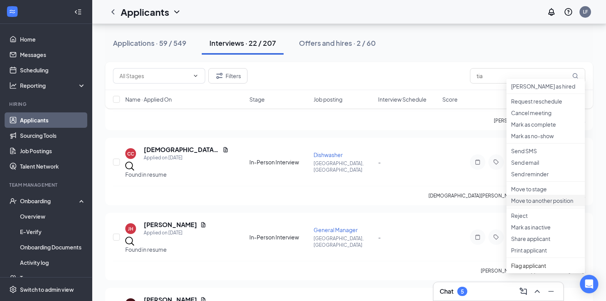
click at [528, 204] on p "Move to another position" at bounding box center [545, 200] width 69 height 8
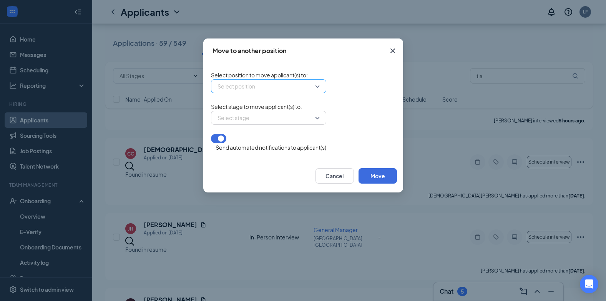
click at [216, 91] on input "search" at bounding box center [266, 86] width 101 height 13
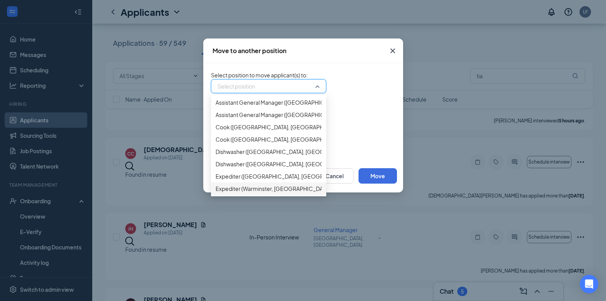
scroll to position [192, 0]
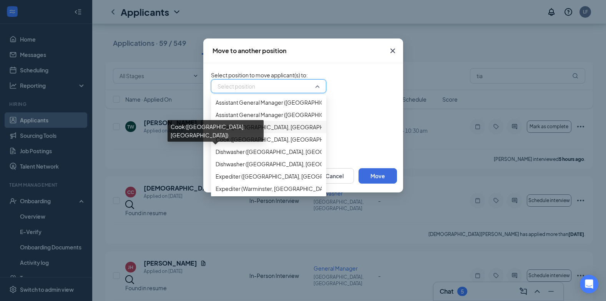
click at [216, 131] on span "Cook ([GEOGRAPHIC_DATA], [GEOGRAPHIC_DATA])" at bounding box center [282, 127] width 133 height 8
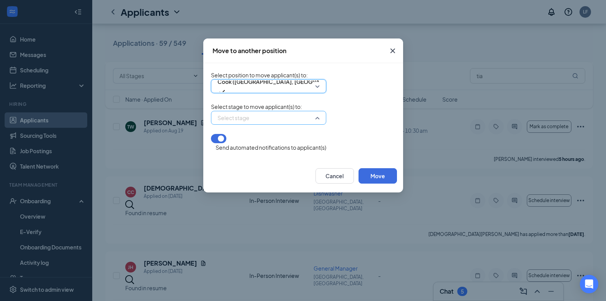
click at [271, 123] on div "Select stage" at bounding box center [268, 118] width 115 height 14
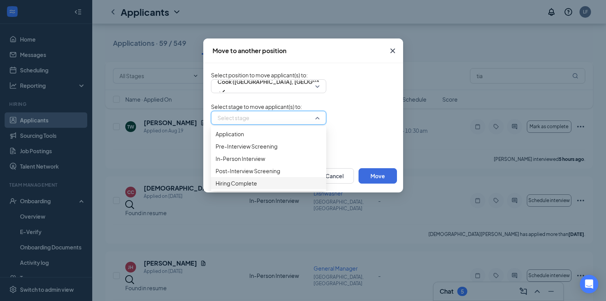
click at [216, 187] on span "Hiring Complete" at bounding box center [237, 183] width 42 height 8
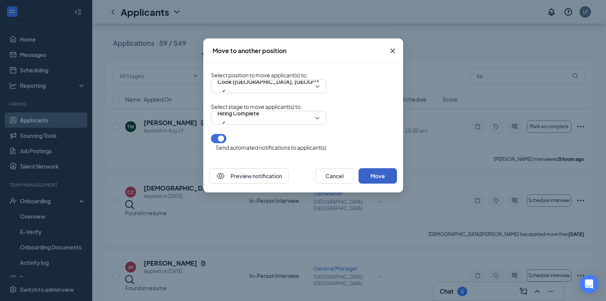
click at [397, 177] on button "Move" at bounding box center [378, 175] width 38 height 15
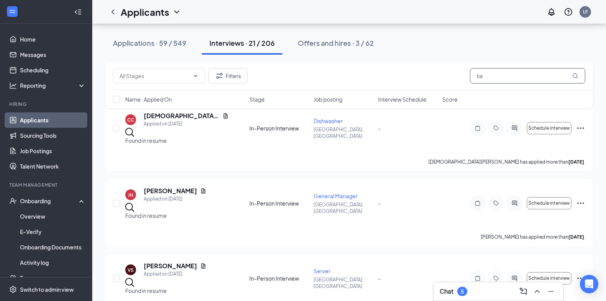
drag, startPoint x: 488, startPoint y: 75, endPoint x: 440, endPoint y: 78, distance: 48.2
click at [440, 78] on div "Filters tia" at bounding box center [349, 75] width 473 height 15
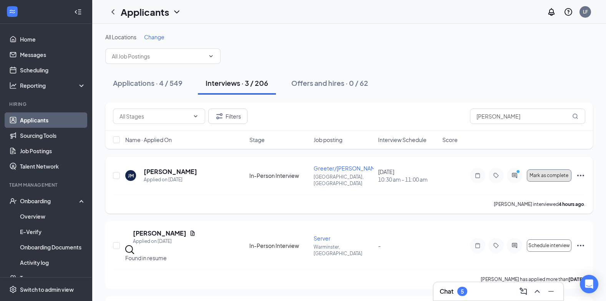
click at [552, 173] on span "Mark as complete" at bounding box center [549, 175] width 39 height 5
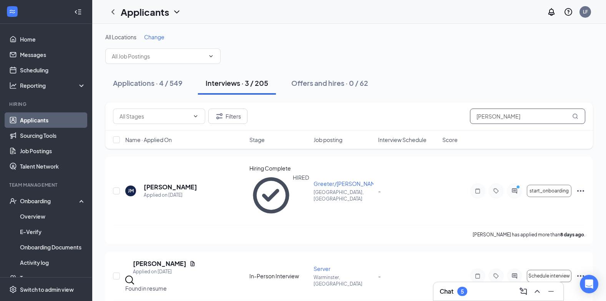
drag, startPoint x: 499, startPoint y: 119, endPoint x: 423, endPoint y: 119, distance: 76.1
click at [423, 119] on div "Filters [PERSON_NAME]" at bounding box center [349, 115] width 473 height 15
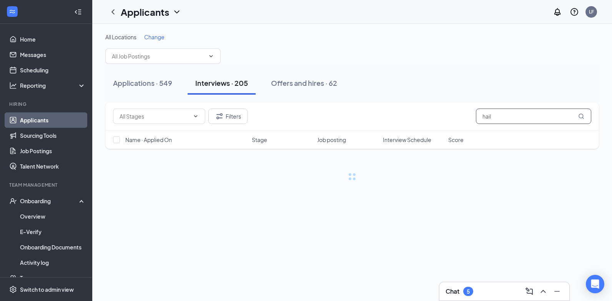
click at [582, 114] on icon "MagnifyingGlass" at bounding box center [581, 115] width 5 height 5
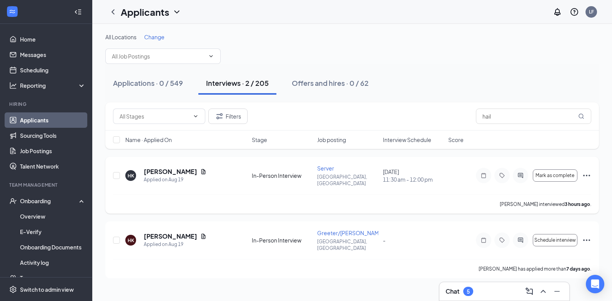
click at [588, 172] on icon "Ellipses" at bounding box center [586, 175] width 9 height 9
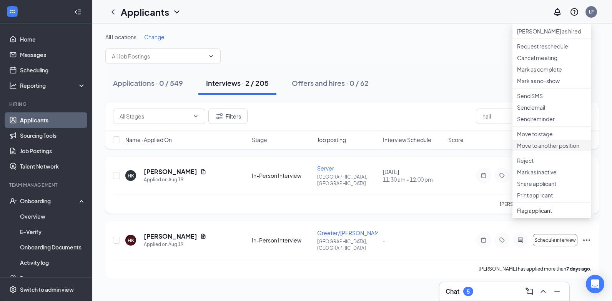
click at [546, 149] on p "Move to another position" at bounding box center [551, 146] width 69 height 8
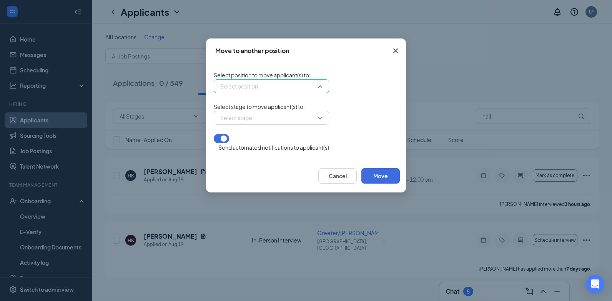
click at [218, 88] on input "search" at bounding box center [268, 86] width 101 height 13
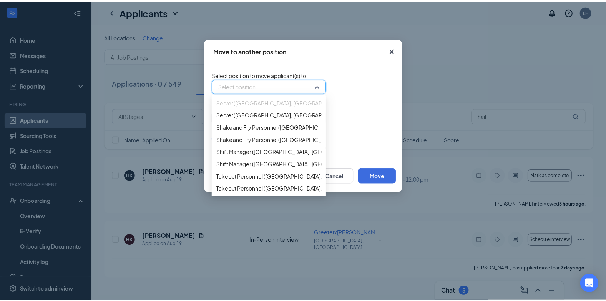
scroll to position [252, 0]
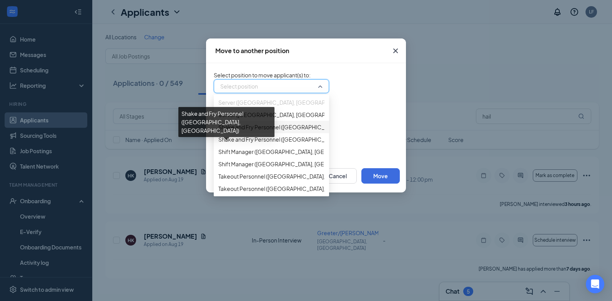
click at [219, 131] on span "Shake and Fry Personnel ([GEOGRAPHIC_DATA], [GEOGRAPHIC_DATA])" at bounding box center [308, 127] width 180 height 8
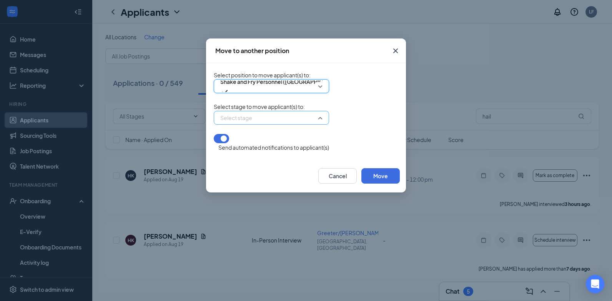
click at [276, 125] on div "Select stage" at bounding box center [271, 118] width 115 height 14
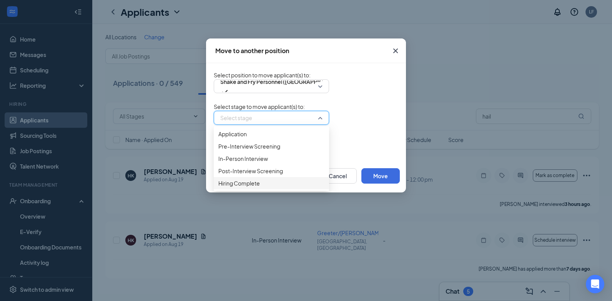
click at [218, 187] on span "Hiring Complete" at bounding box center [239, 183] width 42 height 8
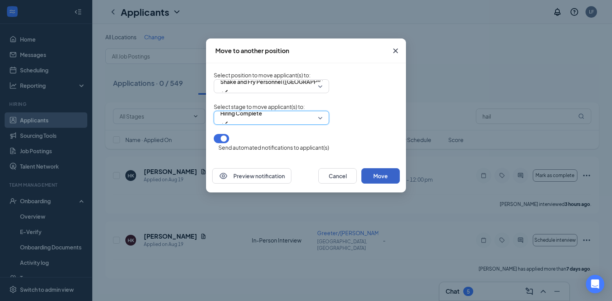
drag, startPoint x: 428, startPoint y: 177, endPoint x: 433, endPoint y: 175, distance: 5.7
click at [400, 175] on button "Move" at bounding box center [380, 175] width 38 height 15
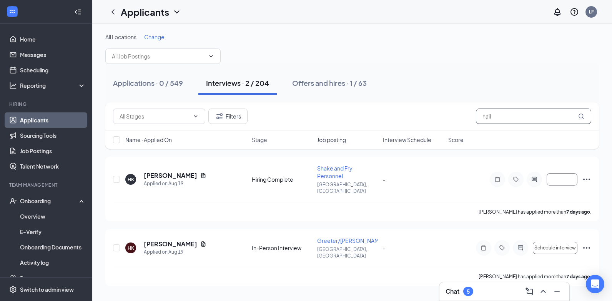
drag, startPoint x: 504, startPoint y: 118, endPoint x: 435, endPoint y: 121, distance: 69.3
click at [435, 121] on div "Filters hail" at bounding box center [352, 115] width 478 height 15
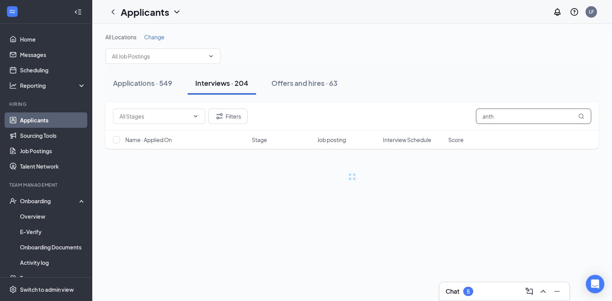
click at [581, 116] on icon "MagnifyingGlass" at bounding box center [581, 116] width 6 height 6
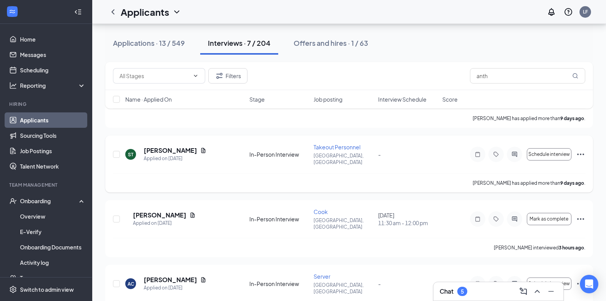
scroll to position [154, 0]
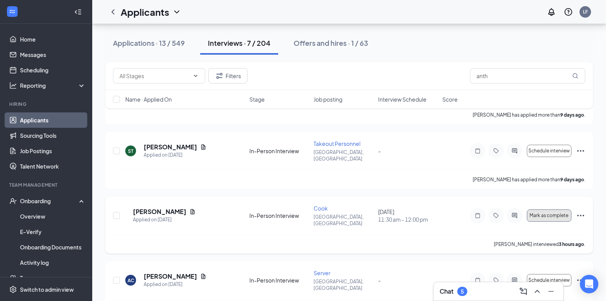
click at [551, 213] on span "Mark as complete" at bounding box center [549, 215] width 39 height 5
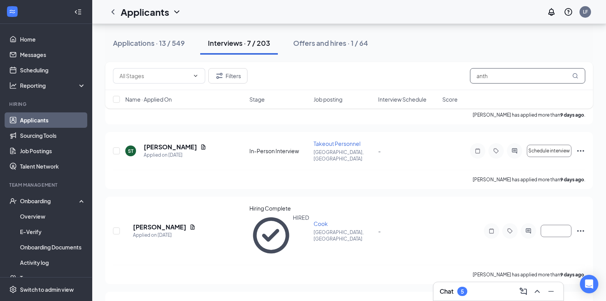
drag, startPoint x: 494, startPoint y: 74, endPoint x: 401, endPoint y: 73, distance: 93.1
click at [402, 73] on div "Filters anth" at bounding box center [349, 75] width 473 height 15
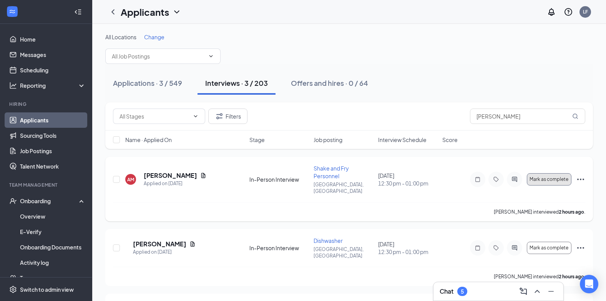
click at [558, 177] on span "Mark as complete" at bounding box center [549, 178] width 39 height 5
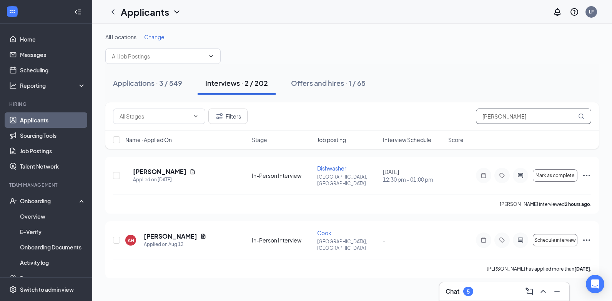
drag, startPoint x: 506, startPoint y: 121, endPoint x: 465, endPoint y: 106, distance: 43.1
click at [468, 105] on div "Filters [PERSON_NAME]" at bounding box center [352, 116] width 494 height 28
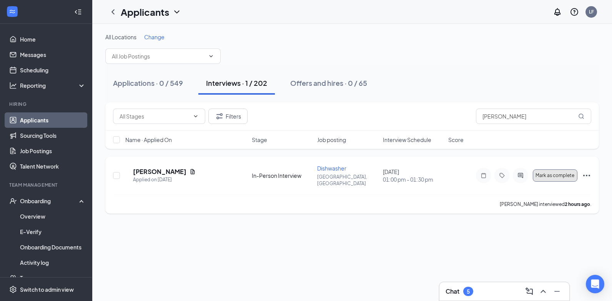
click at [538, 173] on span "Mark as complete" at bounding box center [555, 175] width 39 height 5
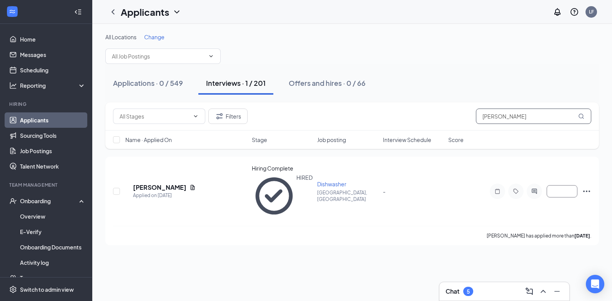
drag, startPoint x: 508, startPoint y: 122, endPoint x: 449, endPoint y: 125, distance: 58.5
click at [450, 125] on div "Filters [PERSON_NAME]" at bounding box center [352, 116] width 494 height 28
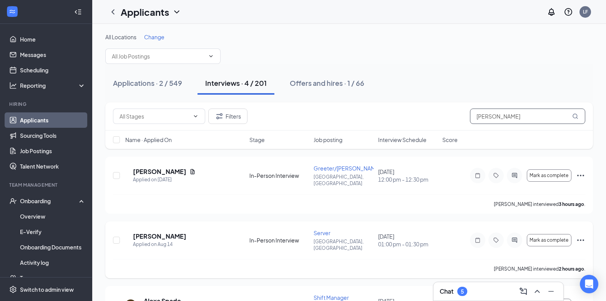
type input "[PERSON_NAME]"
click at [579, 235] on icon "Ellipses" at bounding box center [580, 239] width 9 height 9
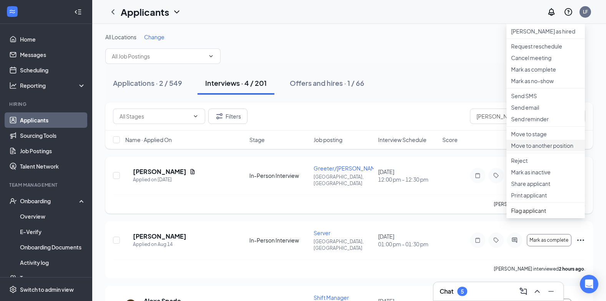
click at [551, 149] on p "Move to another position" at bounding box center [545, 146] width 69 height 8
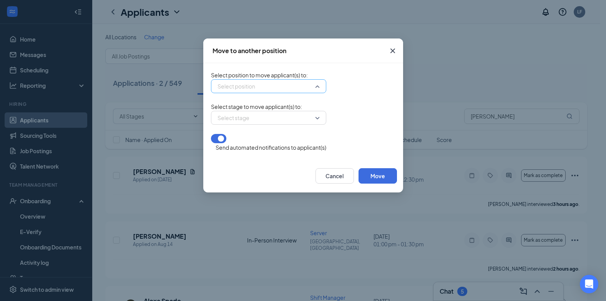
click at [273, 88] on div "Select position" at bounding box center [268, 86] width 115 height 14
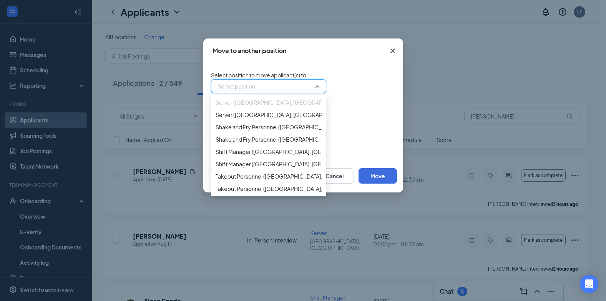
scroll to position [231, 0]
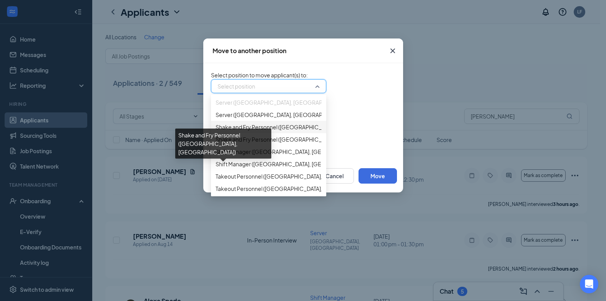
click at [257, 131] on span "Shake and Fry Personnel ([GEOGRAPHIC_DATA], [GEOGRAPHIC_DATA])" at bounding box center [306, 127] width 180 height 8
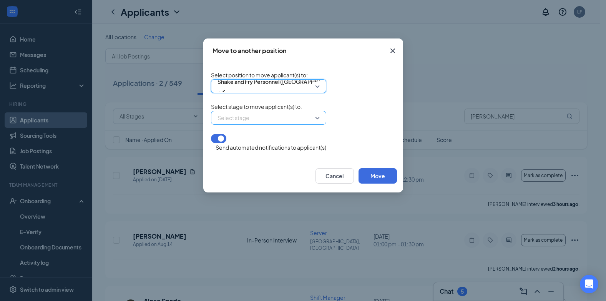
click at [260, 124] on input "search" at bounding box center [266, 117] width 101 height 13
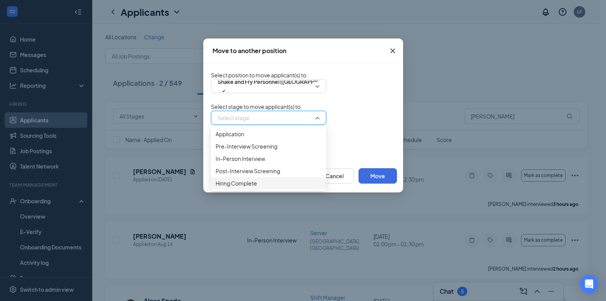
click at [216, 187] on span "Hiring Complete" at bounding box center [237, 183] width 42 height 8
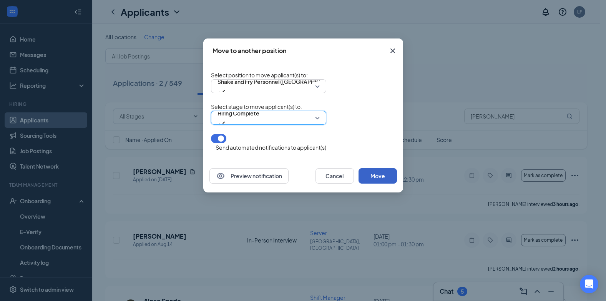
click at [397, 180] on button "Move" at bounding box center [378, 175] width 38 height 15
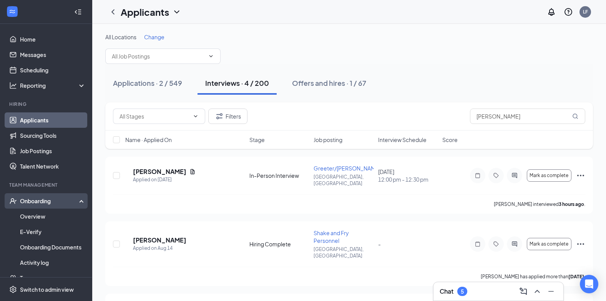
scroll to position [38, 0]
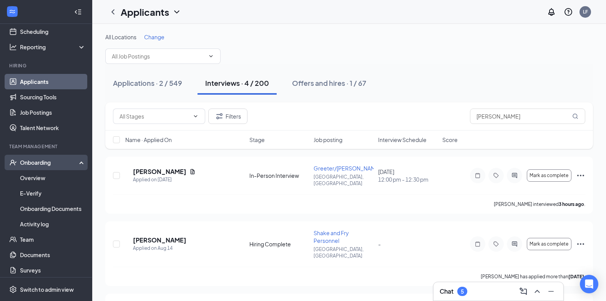
click at [46, 165] on div "Onboarding" at bounding box center [49, 162] width 59 height 8
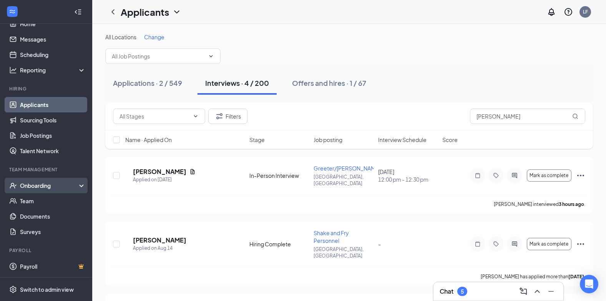
click at [43, 187] on div "Onboarding" at bounding box center [49, 185] width 59 height 8
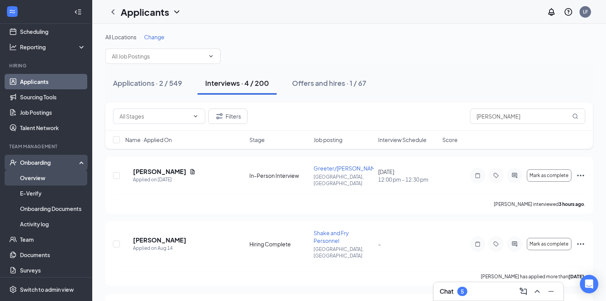
click at [21, 174] on link "Overview" at bounding box center [53, 177] width 66 height 15
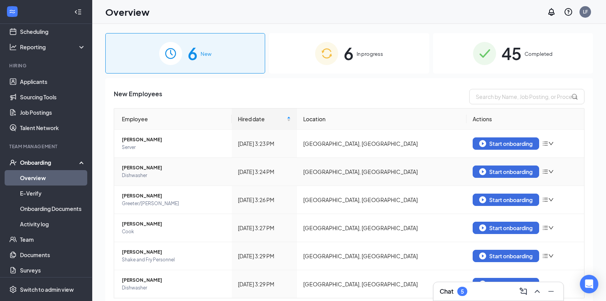
scroll to position [24, 0]
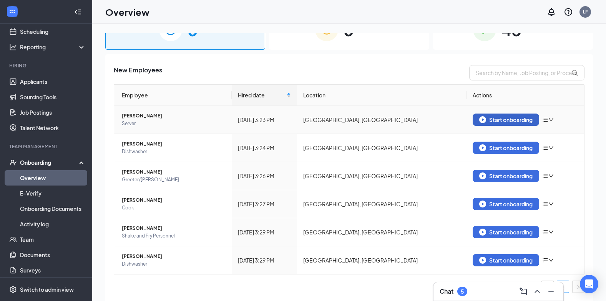
click at [492, 122] on div "Start onboarding" at bounding box center [506, 119] width 53 height 7
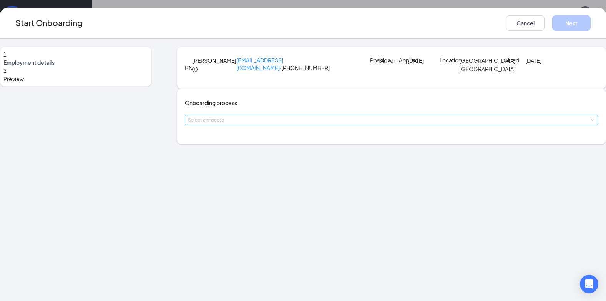
click at [305, 124] on div "Select a process" at bounding box center [390, 120] width 404 height 8
click at [262, 172] on li "Fairless Hills onboarding" at bounding box center [258, 172] width 126 height 14
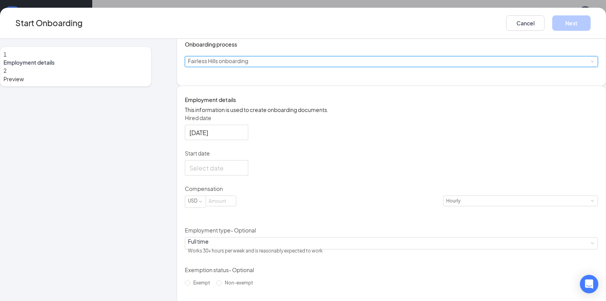
scroll to position [77, 0]
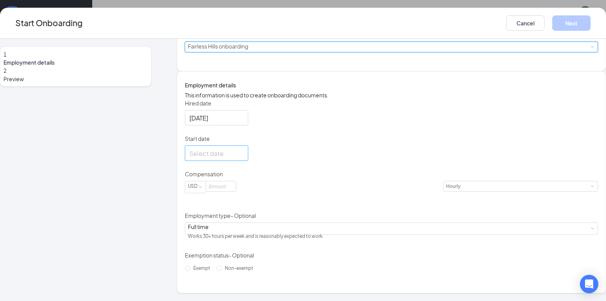
click at [244, 158] on div at bounding box center [217, 153] width 54 height 10
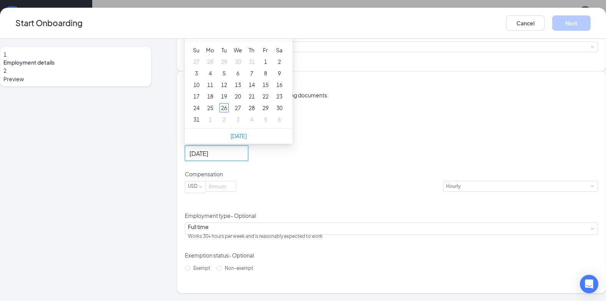
type input "[DATE]"
click at [215, 124] on div "1" at bounding box center [210, 119] width 9 height 9
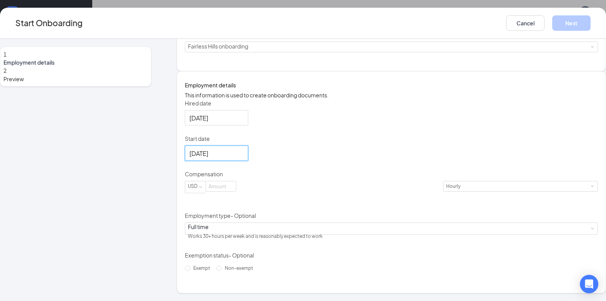
scroll to position [114, 0]
click at [232, 191] on input at bounding box center [221, 186] width 30 height 10
type input "2.83"
click at [466, 193] on div "Hired date [DATE] Start date [DATE] [DATE] Su Mo Tu We Th Fr Sa 31 1 2 3 4 5 6 …" at bounding box center [391, 186] width 413 height 175
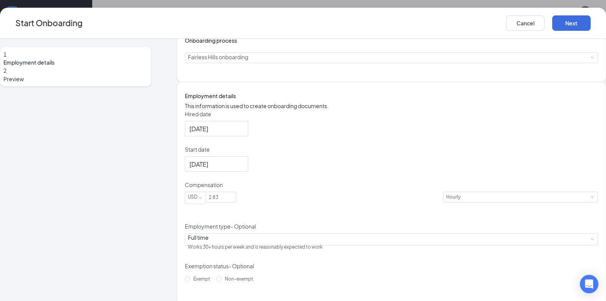
scroll to position [0, 0]
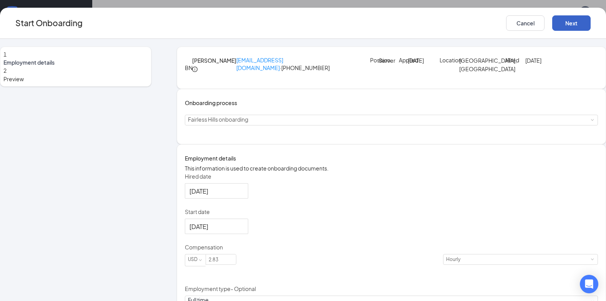
click at [571, 25] on button "Next" at bounding box center [572, 22] width 38 height 15
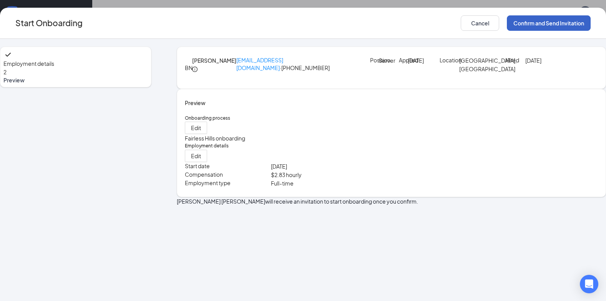
click at [544, 22] on button "Confirm and Send Invitation" at bounding box center [549, 22] width 84 height 15
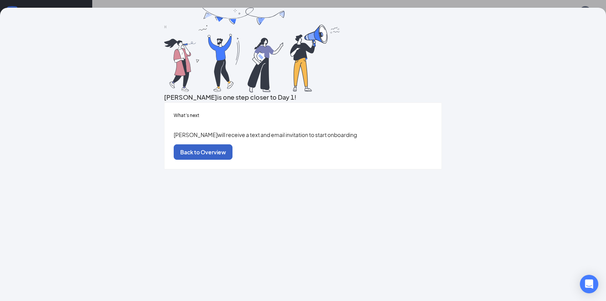
click at [233, 160] on button "Back to Overview" at bounding box center [203, 151] width 59 height 15
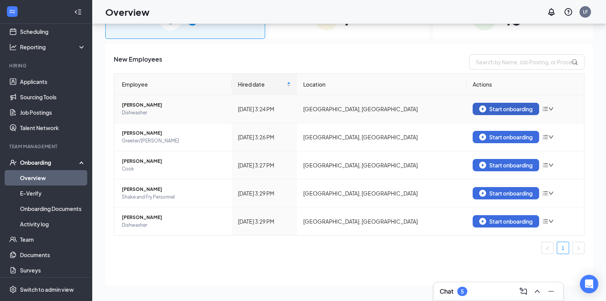
click at [507, 110] on div "Start onboarding" at bounding box center [506, 108] width 53 height 7
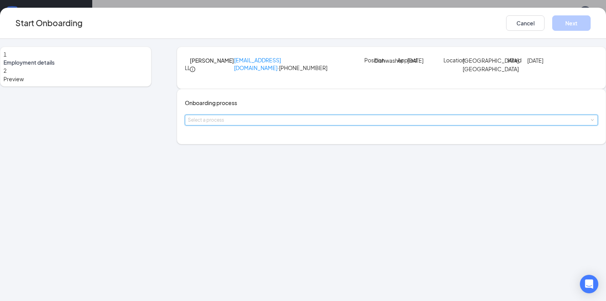
click at [317, 125] on div "Select a process" at bounding box center [391, 120] width 413 height 11
click at [273, 171] on li "Fairless Hills onboarding" at bounding box center [258, 172] width 126 height 14
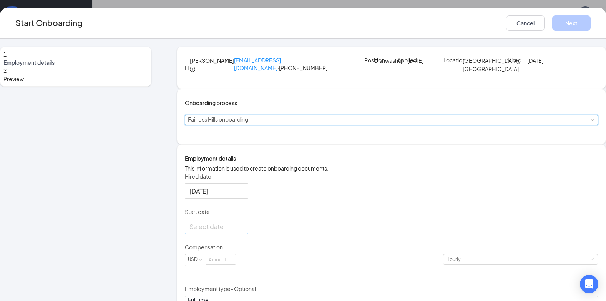
click at [244, 231] on div at bounding box center [217, 226] width 54 height 10
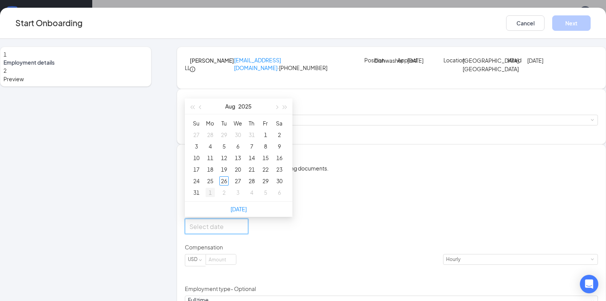
type input "[DATE]"
click at [215, 197] on div "1" at bounding box center [210, 192] width 9 height 9
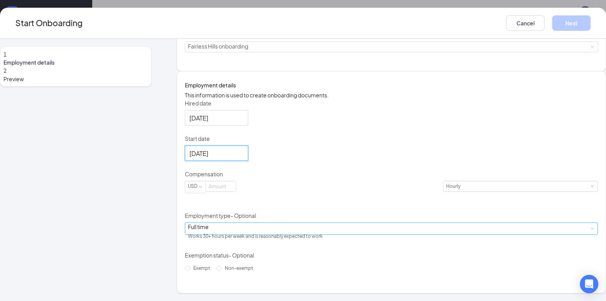
scroll to position [114, 0]
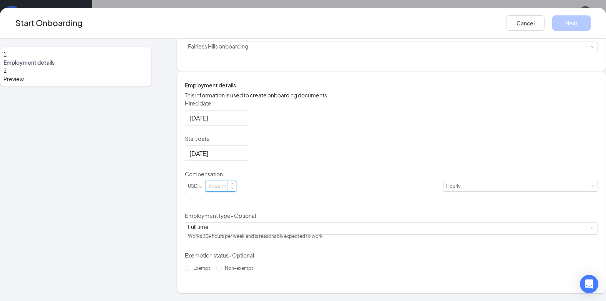
click at [236, 191] on input at bounding box center [221, 186] width 30 height 10
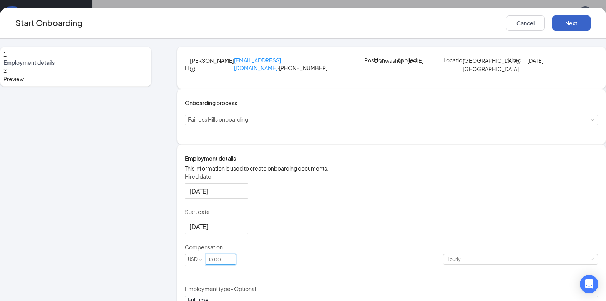
type input "13"
click at [576, 21] on button "Next" at bounding box center [572, 22] width 38 height 15
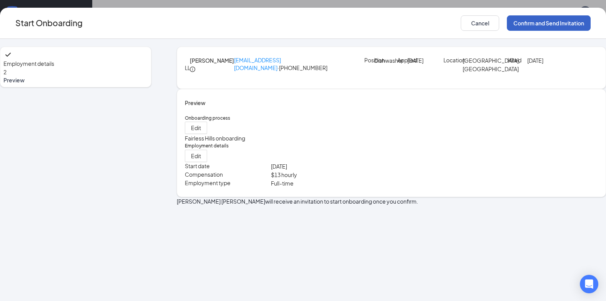
click at [547, 25] on button "Confirm and Send Invitation" at bounding box center [549, 22] width 84 height 15
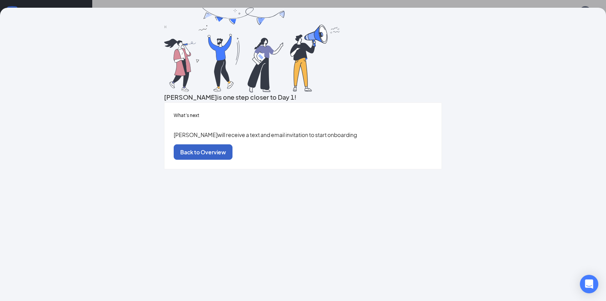
click at [233, 160] on button "Back to Overview" at bounding box center [203, 151] width 59 height 15
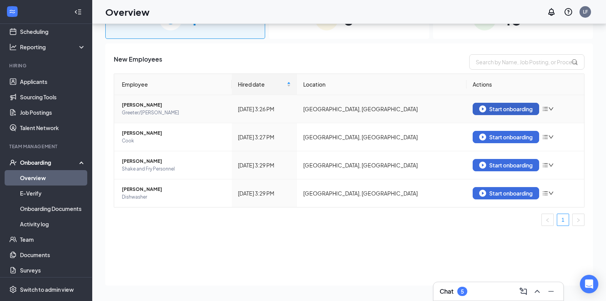
click at [497, 103] on button "Start onboarding" at bounding box center [506, 109] width 67 height 12
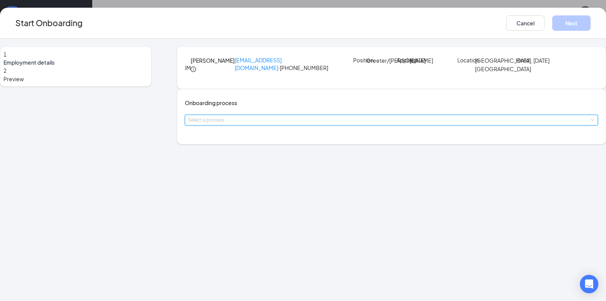
click at [591, 122] on span at bounding box center [592, 119] width 3 height 3
click at [234, 176] on li "Fairless Hills onboarding" at bounding box center [258, 172] width 126 height 14
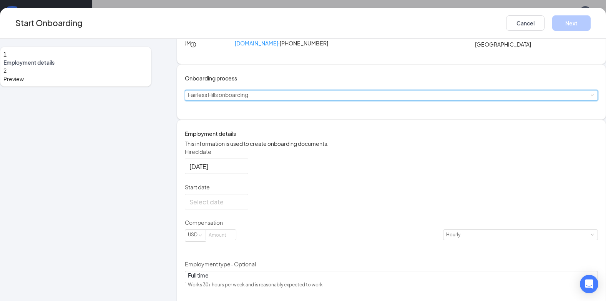
scroll to position [77, 0]
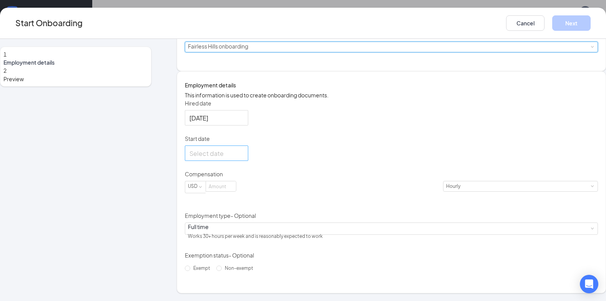
click at [229, 158] on input "Start date" at bounding box center [216, 153] width 53 height 10
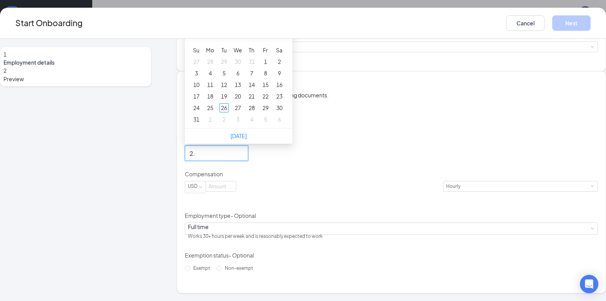
type input "2"
type input "[DATE]"
click at [215, 124] on div "1" at bounding box center [210, 119] width 9 height 9
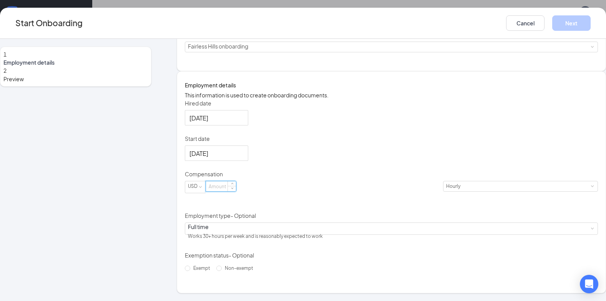
click at [229, 191] on input at bounding box center [221, 186] width 30 height 10
type input "2.83"
click at [563, 19] on button "Next" at bounding box center [572, 22] width 38 height 15
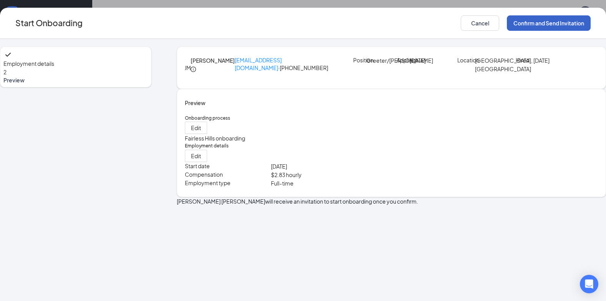
click at [574, 24] on button "Confirm and Send Invitation" at bounding box center [549, 22] width 84 height 15
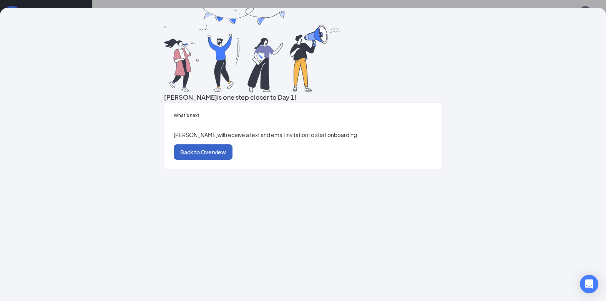
click at [233, 160] on button "Back to Overview" at bounding box center [203, 151] width 59 height 15
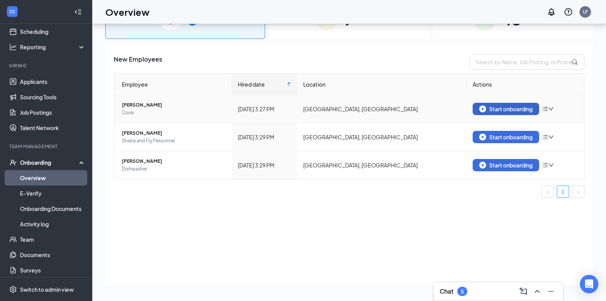
click at [491, 107] on div "Start onboarding" at bounding box center [506, 108] width 53 height 7
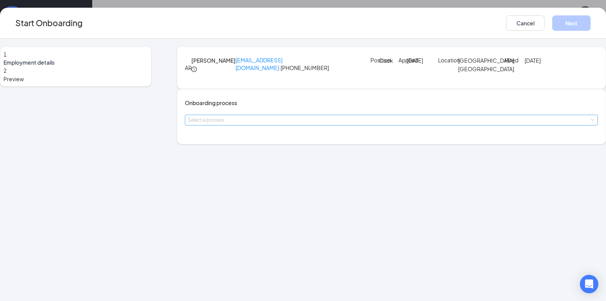
click at [293, 124] on div "Select a process" at bounding box center [390, 120] width 404 height 8
click at [260, 172] on li "Fairless Hills onboarding" at bounding box center [258, 172] width 126 height 14
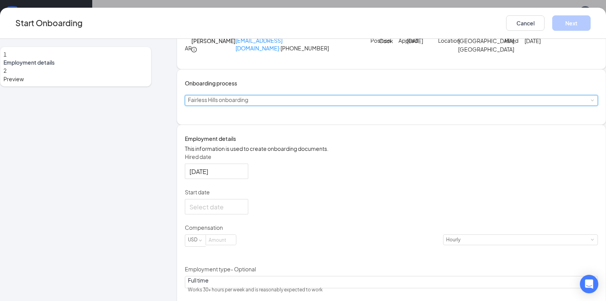
scroll to position [38, 0]
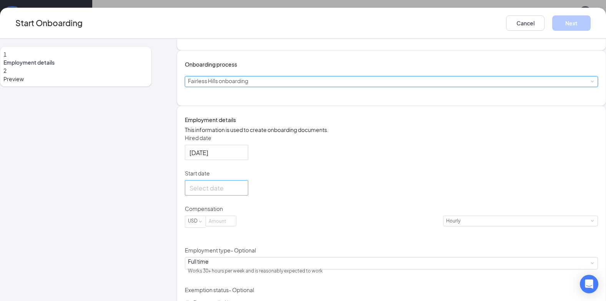
click at [244, 193] on div at bounding box center [217, 188] width 54 height 10
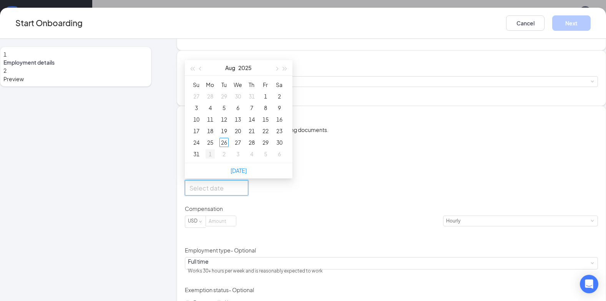
type input "[DATE]"
click at [215, 158] on div "1" at bounding box center [210, 153] width 9 height 9
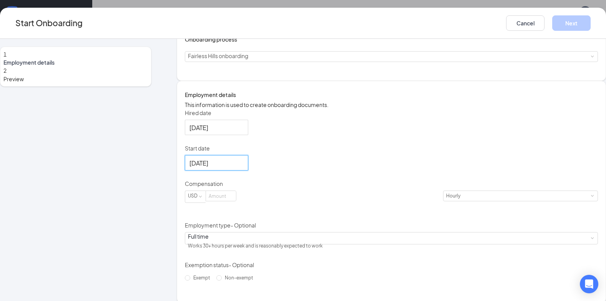
scroll to position [77, 0]
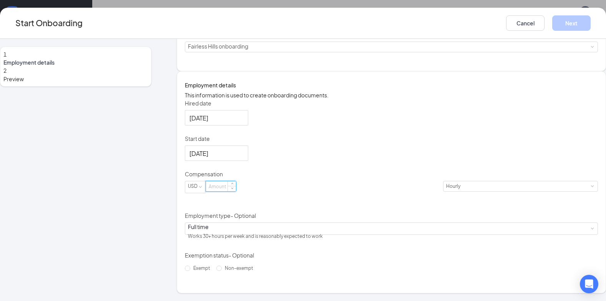
click at [236, 191] on input at bounding box center [221, 186] width 30 height 10
type input "17"
click at [578, 21] on button "Next" at bounding box center [572, 22] width 38 height 15
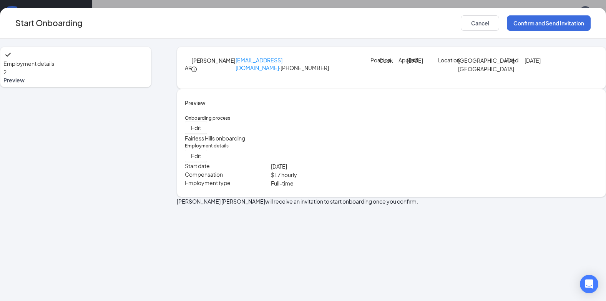
scroll to position [0, 0]
click at [555, 23] on button "Confirm and Send Invitation" at bounding box center [549, 22] width 84 height 15
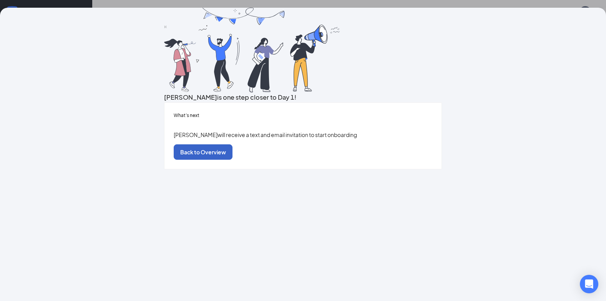
click at [233, 160] on button "Back to Overview" at bounding box center [203, 151] width 59 height 15
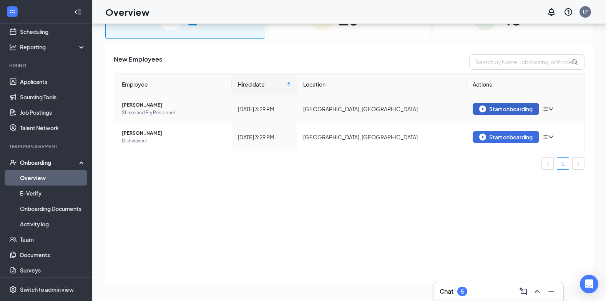
click at [494, 113] on button "Start onboarding" at bounding box center [506, 109] width 67 height 12
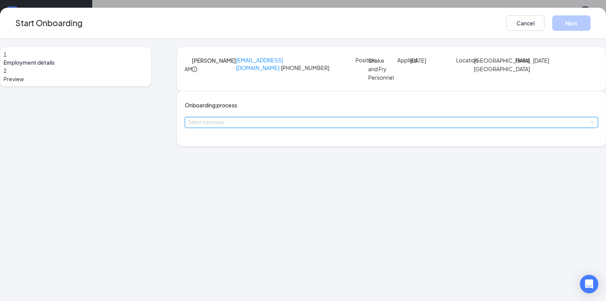
click at [319, 128] on div "Select a process" at bounding box center [391, 122] width 413 height 11
click at [277, 173] on li "Fairless Hills onboarding" at bounding box center [258, 172] width 126 height 14
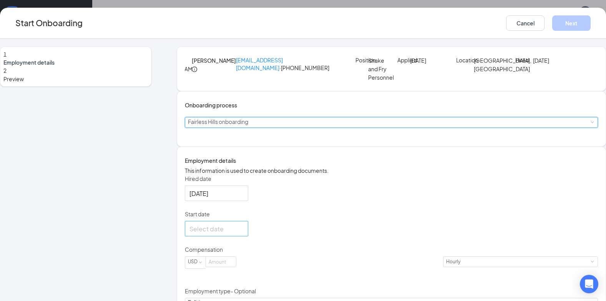
click at [244, 233] on div at bounding box center [217, 229] width 54 height 10
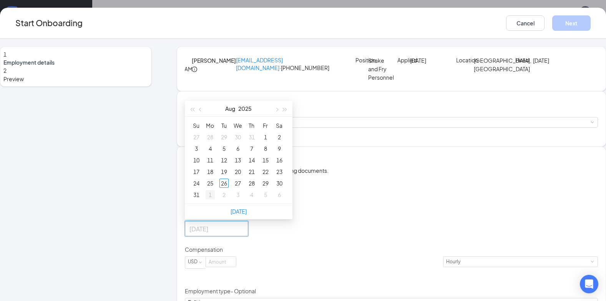
type input "[DATE]"
click at [215, 199] on div "1" at bounding box center [210, 194] width 9 height 9
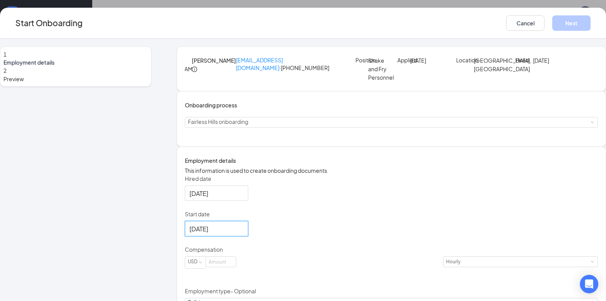
scroll to position [77, 0]
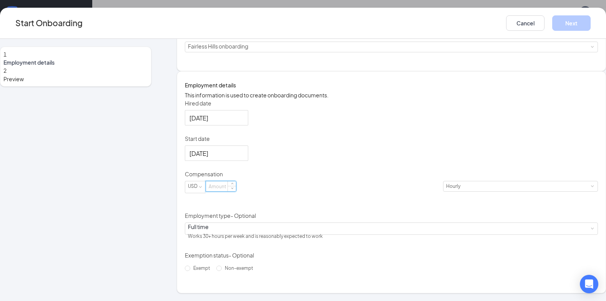
click at [236, 191] on input at bounding box center [221, 186] width 30 height 10
type input "13"
click at [571, 26] on button "Next" at bounding box center [572, 22] width 38 height 15
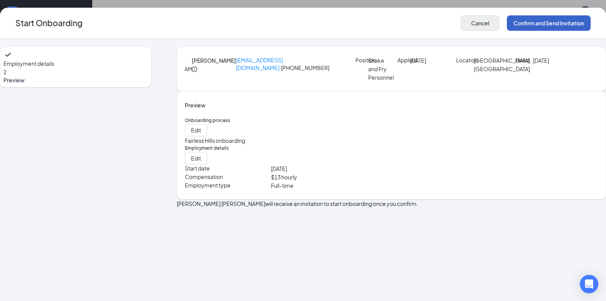
click at [532, 25] on button "Confirm and Send Invitation" at bounding box center [549, 22] width 84 height 15
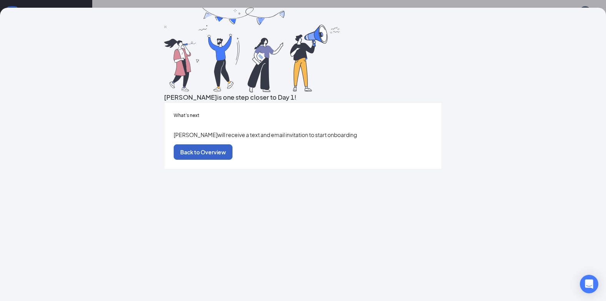
click at [233, 160] on button "Back to Overview" at bounding box center [203, 151] width 59 height 15
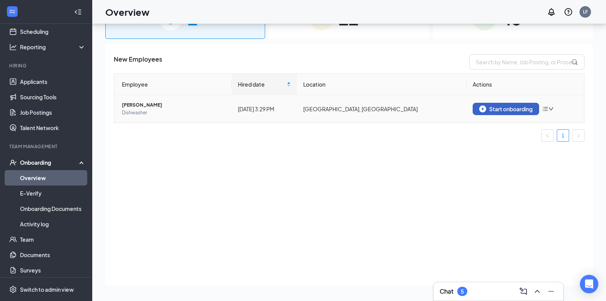
click at [506, 107] on div "Start onboarding" at bounding box center [506, 108] width 53 height 7
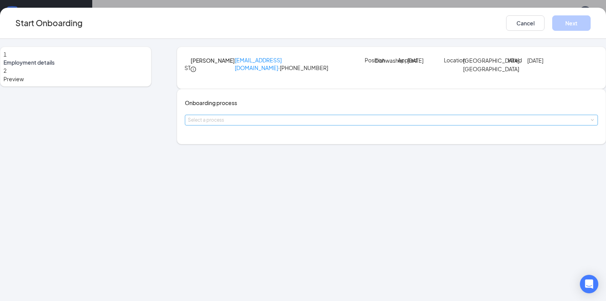
click at [234, 124] on div "Select a process" at bounding box center [390, 120] width 404 height 8
click at [225, 173] on span "Fairless Hills onboarding" at bounding box center [228, 171] width 60 height 7
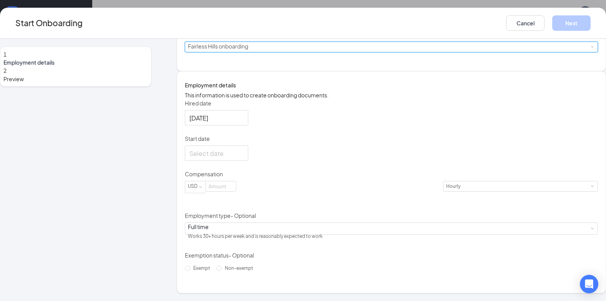
scroll to position [77, 0]
click at [244, 158] on div at bounding box center [217, 153] width 54 height 10
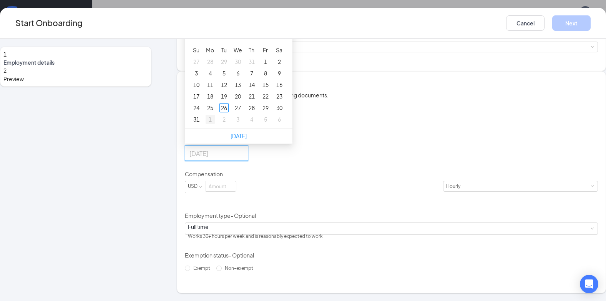
type input "[DATE]"
click at [215, 124] on div "1" at bounding box center [210, 119] width 9 height 9
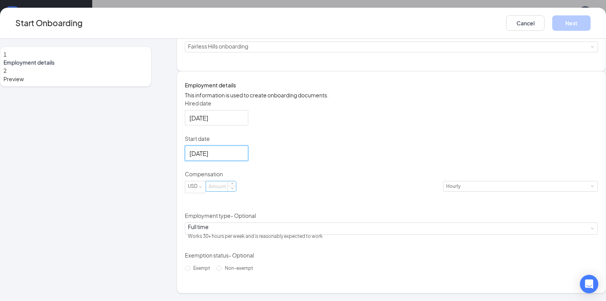
click at [236, 191] on input at bounding box center [221, 186] width 30 height 10
type input "13"
click at [437, 245] on div "Hired date [DATE] Start date [DATE] [DATE] Su Mo Tu We Th Fr Sa 31 1 2 3 4 5 6 …" at bounding box center [391, 186] width 413 height 175
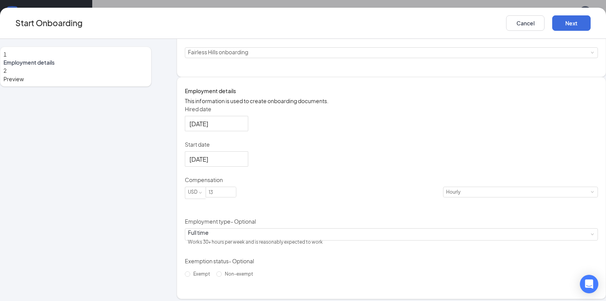
scroll to position [0, 0]
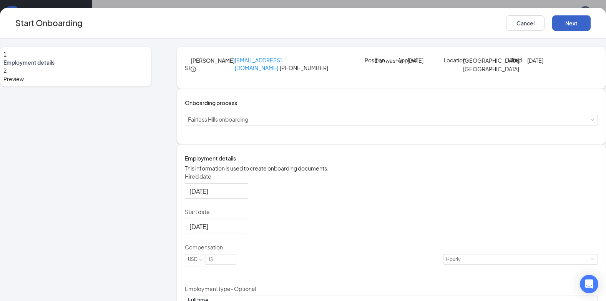
click at [571, 26] on button "Next" at bounding box center [572, 22] width 38 height 15
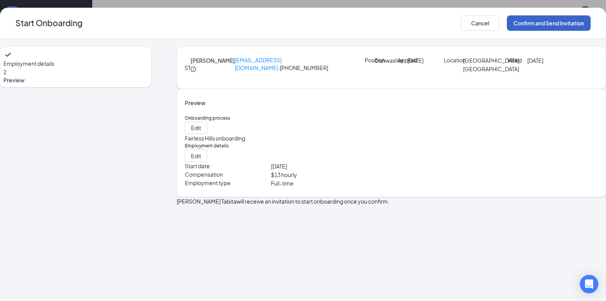
click at [564, 25] on button "Confirm and Send Invitation" at bounding box center [549, 22] width 84 height 15
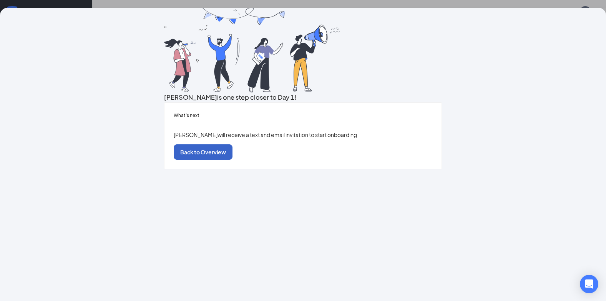
click at [233, 160] on button "Back to Overview" at bounding box center [203, 151] width 59 height 15
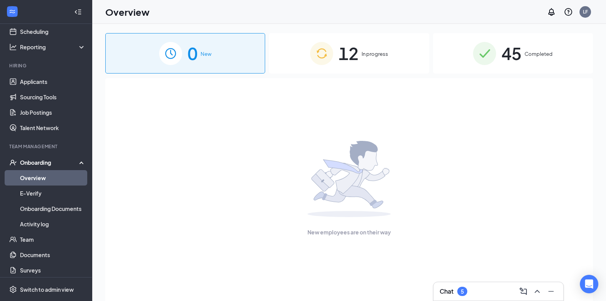
click at [360, 57] on div "12 In progress" at bounding box center [349, 53] width 160 height 40
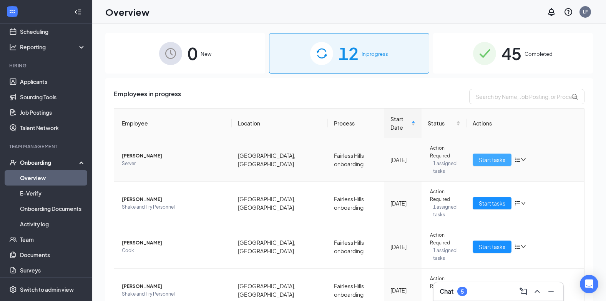
click at [484, 155] on span "Start tasks" at bounding box center [492, 159] width 27 height 8
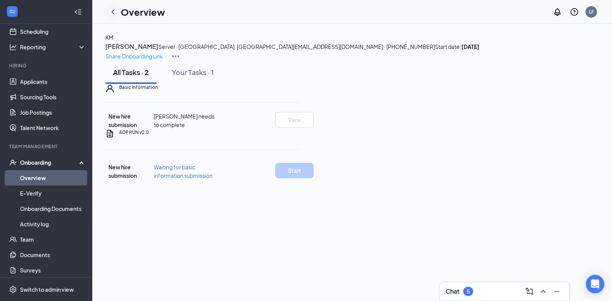
click at [113, 12] on icon "ChevronLeft" at bounding box center [113, 11] width 3 height 5
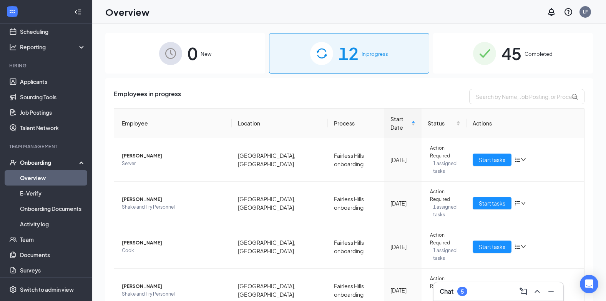
click at [534, 52] on span "Completed" at bounding box center [539, 54] width 28 height 8
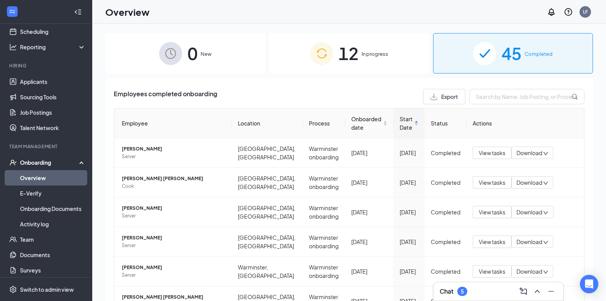
click at [339, 62] on span "12" at bounding box center [349, 53] width 20 height 27
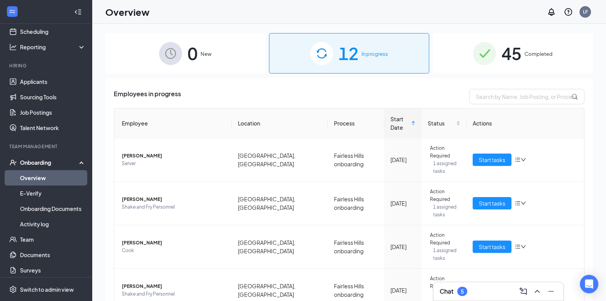
click at [451, 284] on div "Chat 5" at bounding box center [499, 291] width 130 height 18
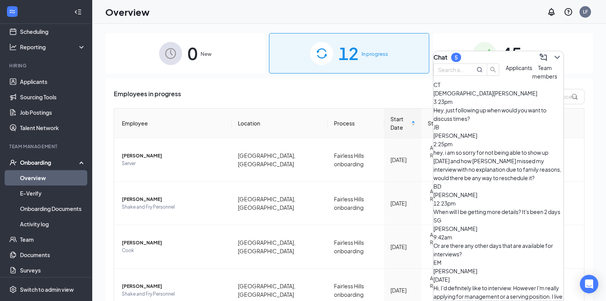
click at [533, 122] on div "Hey, just following up when would you want to discuss times?" at bounding box center [499, 114] width 130 height 17
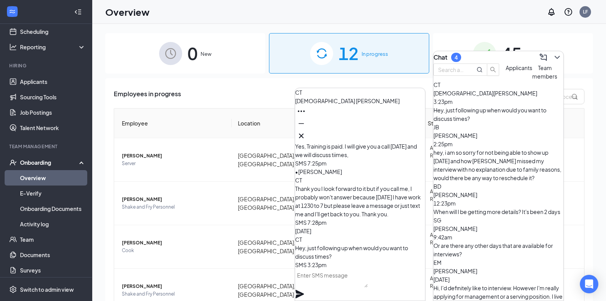
scroll to position [35, 0]
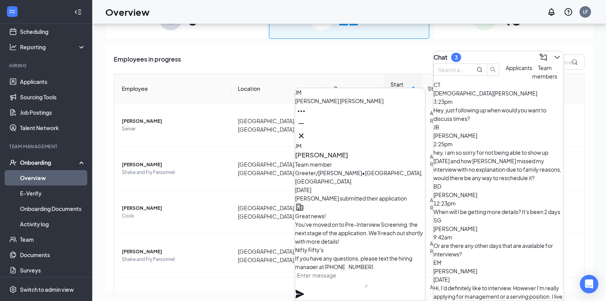
scroll to position [-541, 0]
click at [304, 133] on icon "Cross" at bounding box center [301, 135] width 5 height 5
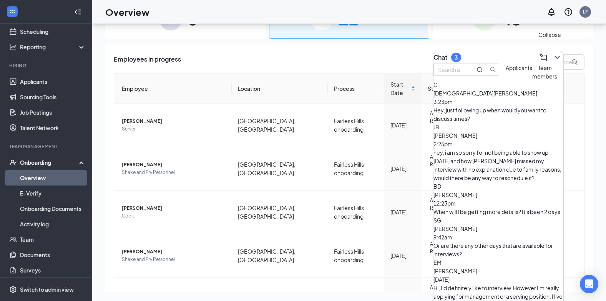
click at [553, 55] on icon "ChevronDown" at bounding box center [557, 57] width 9 height 9
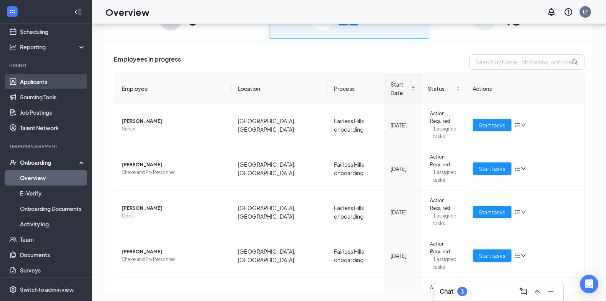
click at [37, 80] on link "Applicants" at bounding box center [53, 81] width 66 height 15
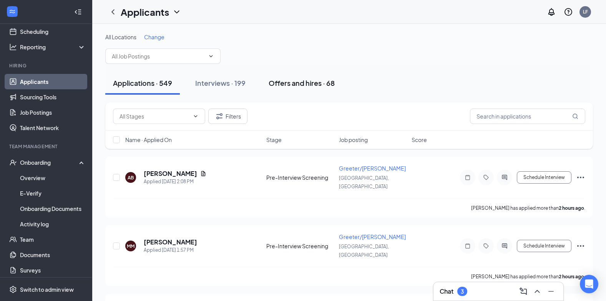
click at [288, 83] on div "Offers and hires · 68" at bounding box center [302, 83] width 66 height 10
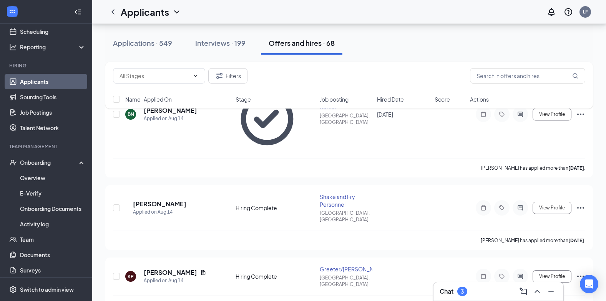
scroll to position [1269, 0]
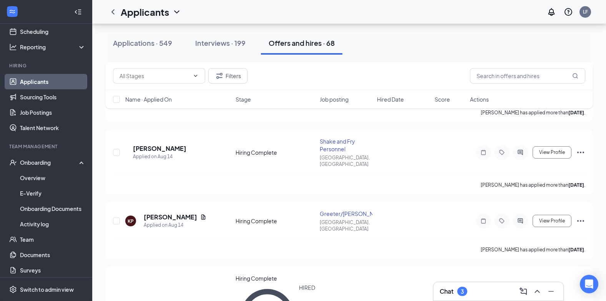
click at [164, 113] on div "Filters Name · Applied On Stage Job posting Hired Date Score Actions" at bounding box center [349, 89] width 488 height 54
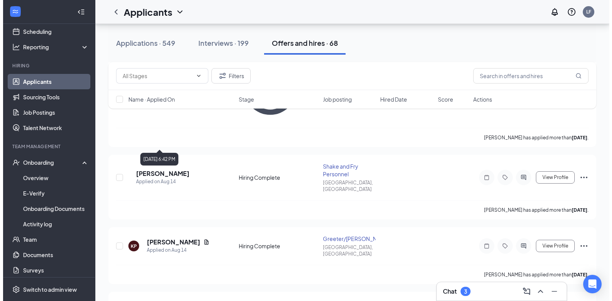
scroll to position [1230, 0]
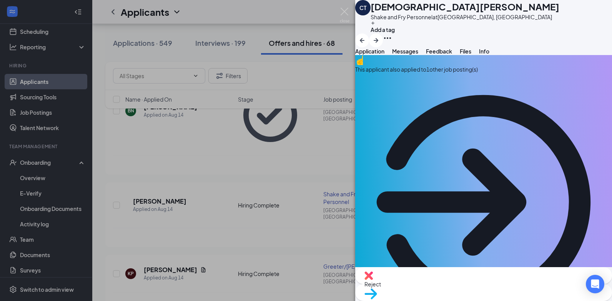
click at [418, 55] on span "Messages" at bounding box center [405, 51] width 26 height 7
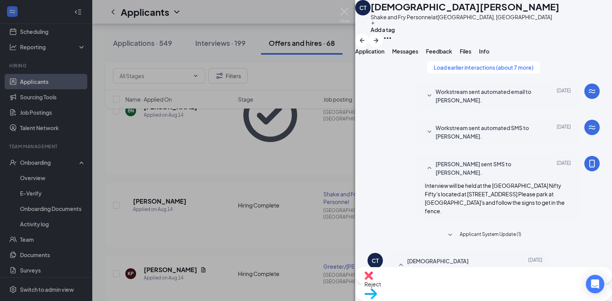
scroll to position [430, 0]
type textarea "Sorry been a crazy week for me"
